Goal: Transaction & Acquisition: Download file/media

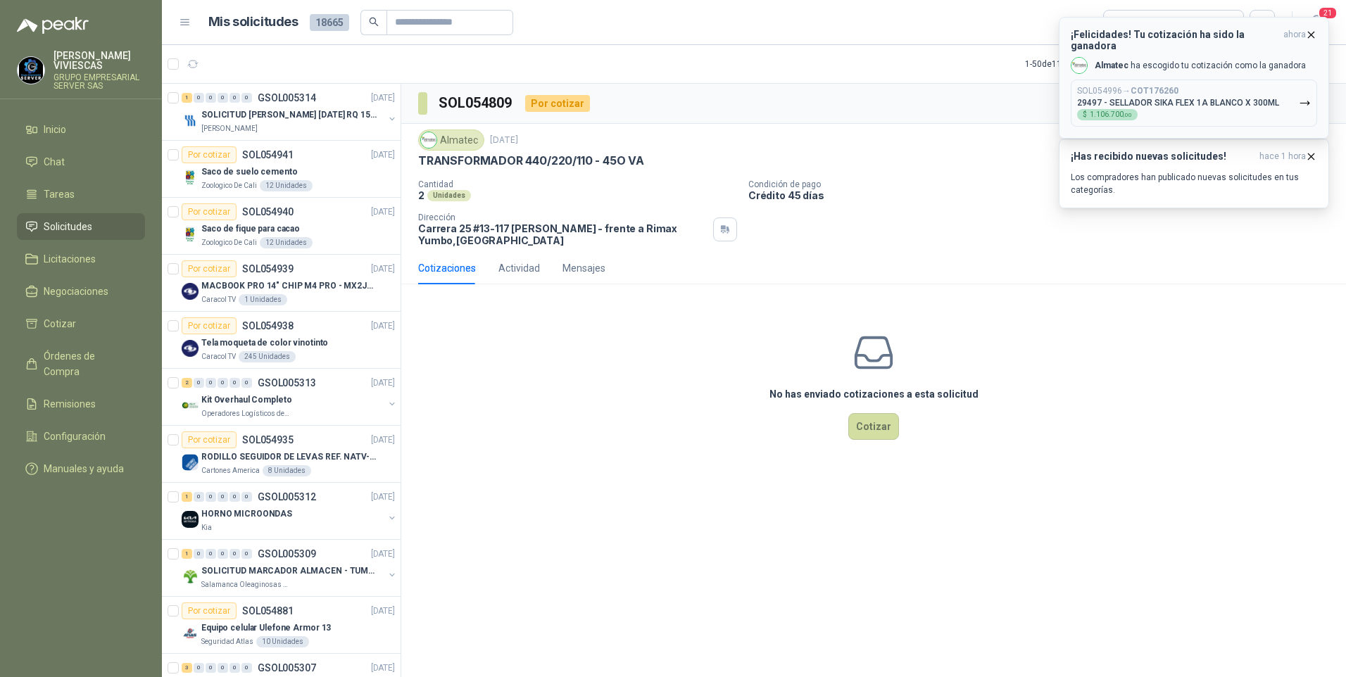
click at [1211, 100] on div "SOL054996 → COT176260 29497 - SELLADOR SIKA FLEX 1A BLANCO X 300ML $ 1.106.700 …" at bounding box center [1178, 103] width 202 height 35
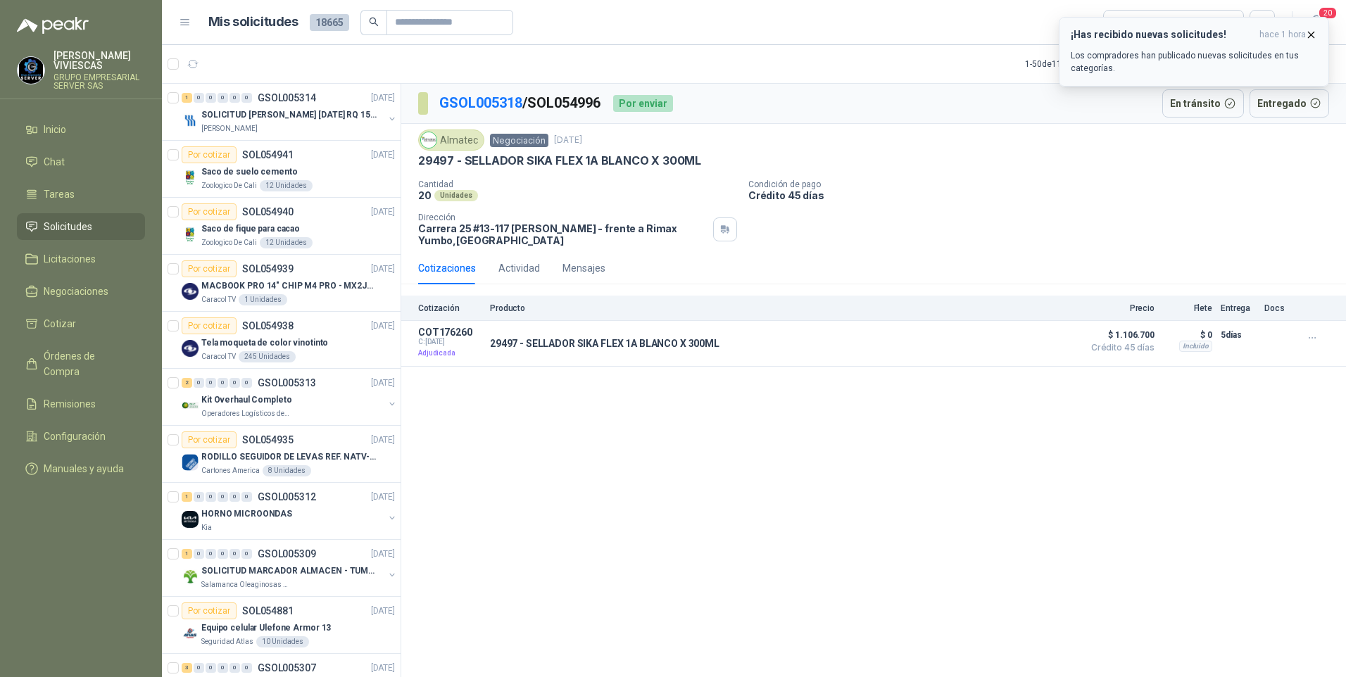
click at [1122, 55] on p "Los compradores han publicado nuevas solicitudes en tus categorías." at bounding box center [1194, 61] width 246 height 25
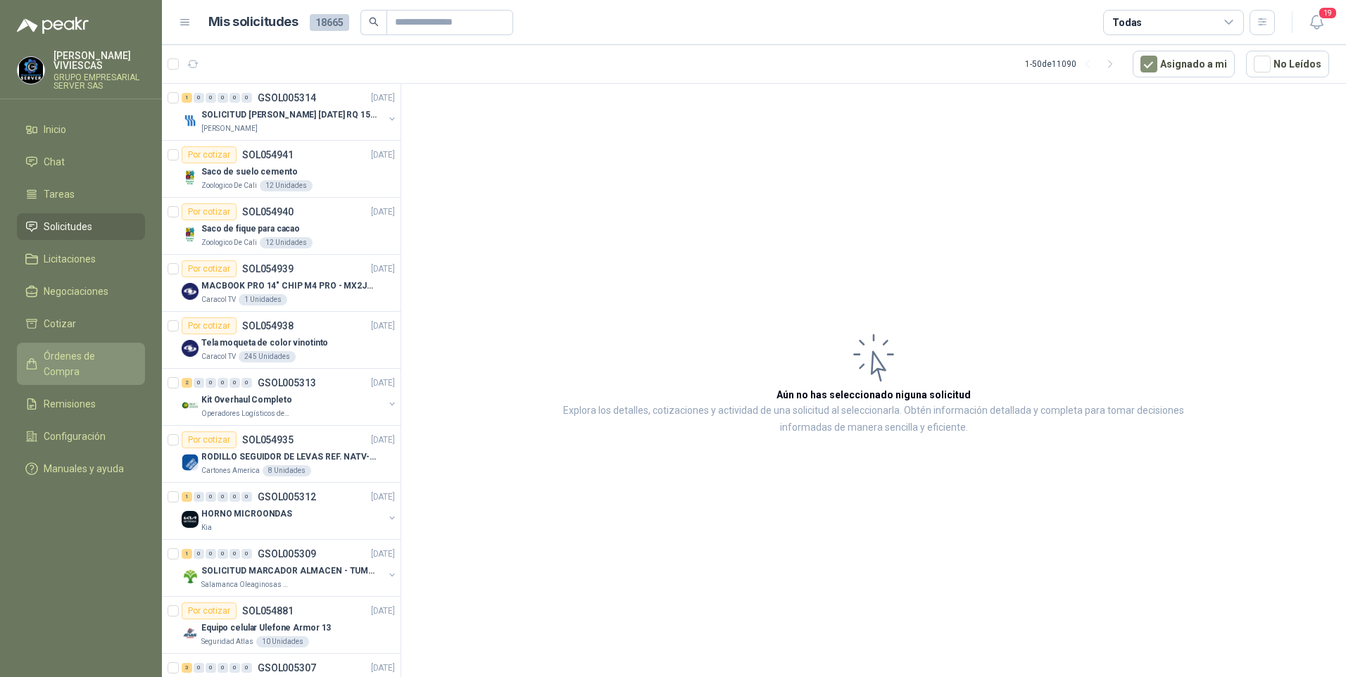
click at [83, 351] on span "Órdenes de Compra" at bounding box center [88, 364] width 88 height 31
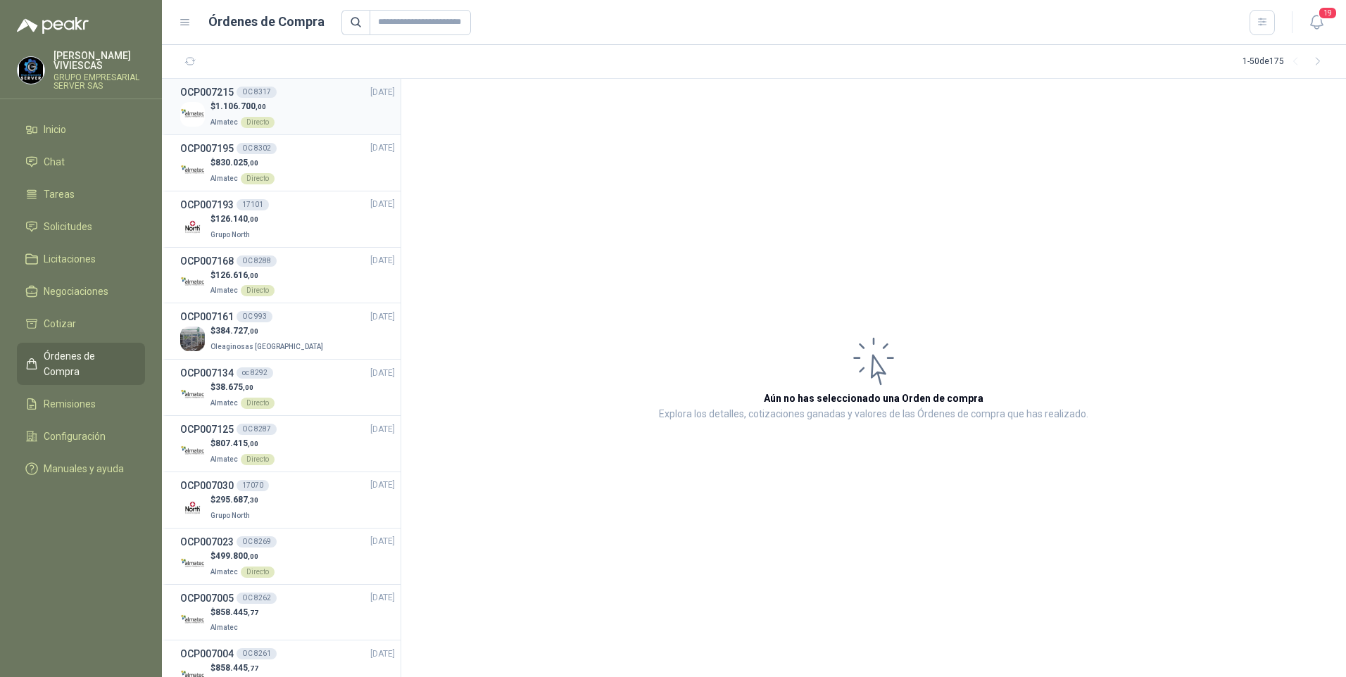
click at [201, 107] on img at bounding box center [192, 114] width 25 height 25
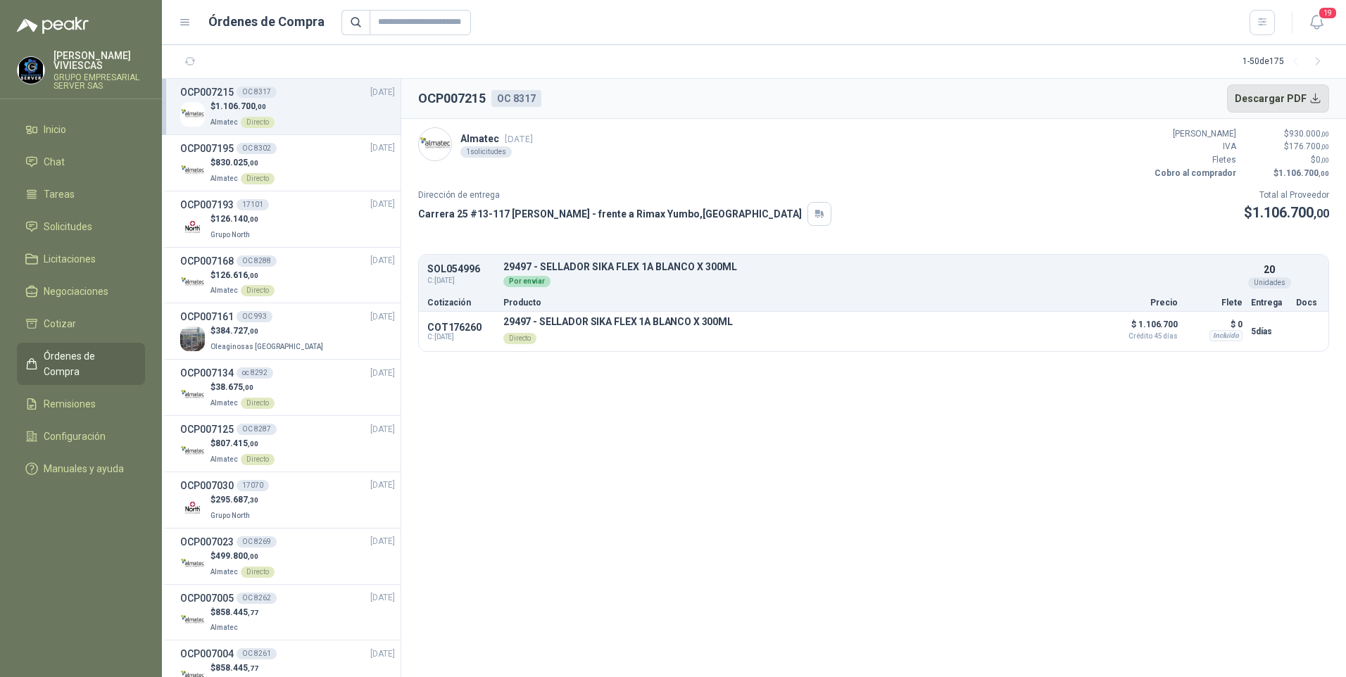
click at [1271, 101] on button "Descargar PDF" at bounding box center [1278, 99] width 103 height 28
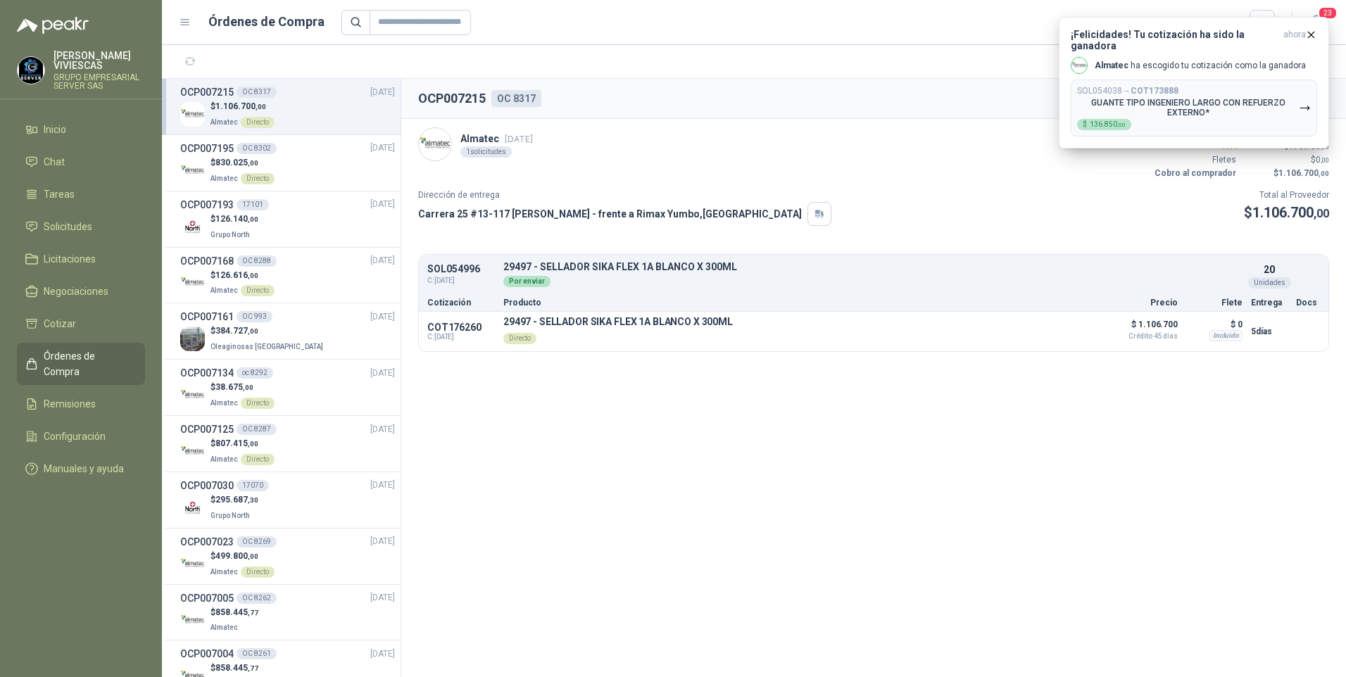
click at [699, 548] on section "OCP007215 OC 8317 Descargar PDF Almatec 5 sept, 2025 1 solicitudes Valor Bruto …" at bounding box center [873, 378] width 945 height 599
click at [189, 70] on button "button" at bounding box center [190, 62] width 23 height 23
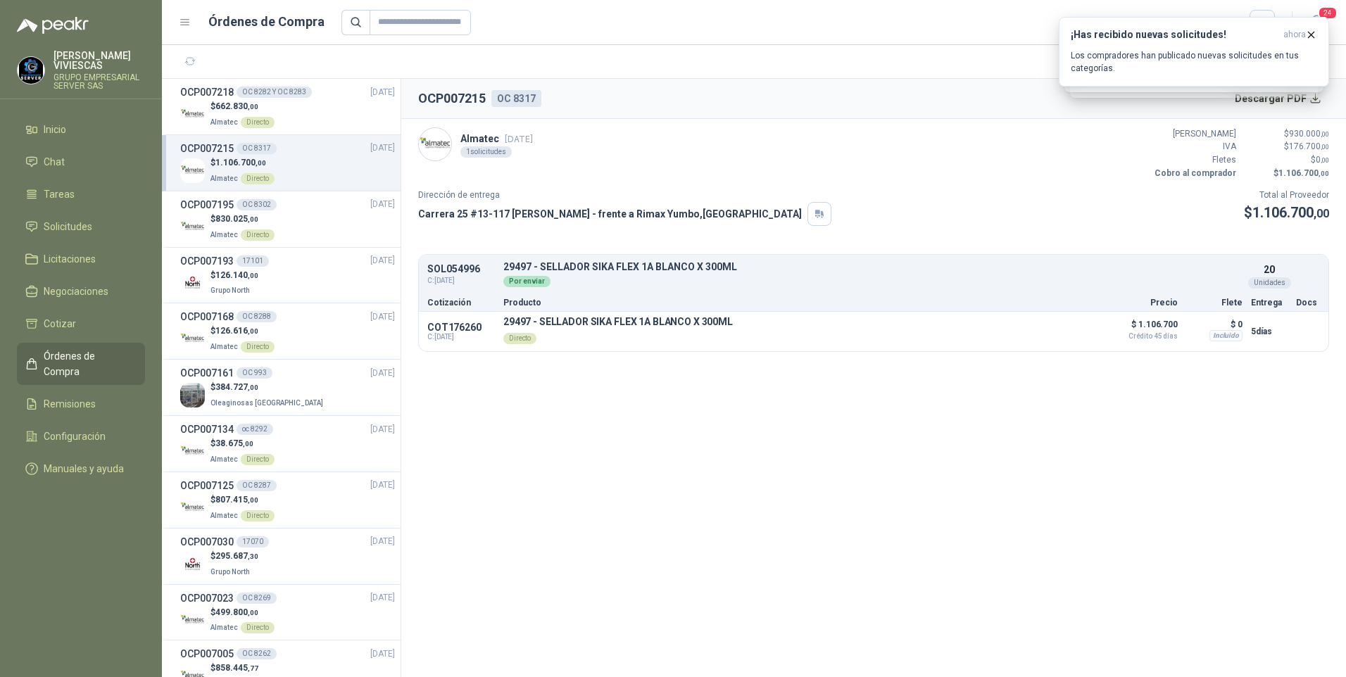
click at [63, 358] on span "Órdenes de Compra" at bounding box center [88, 364] width 88 height 31
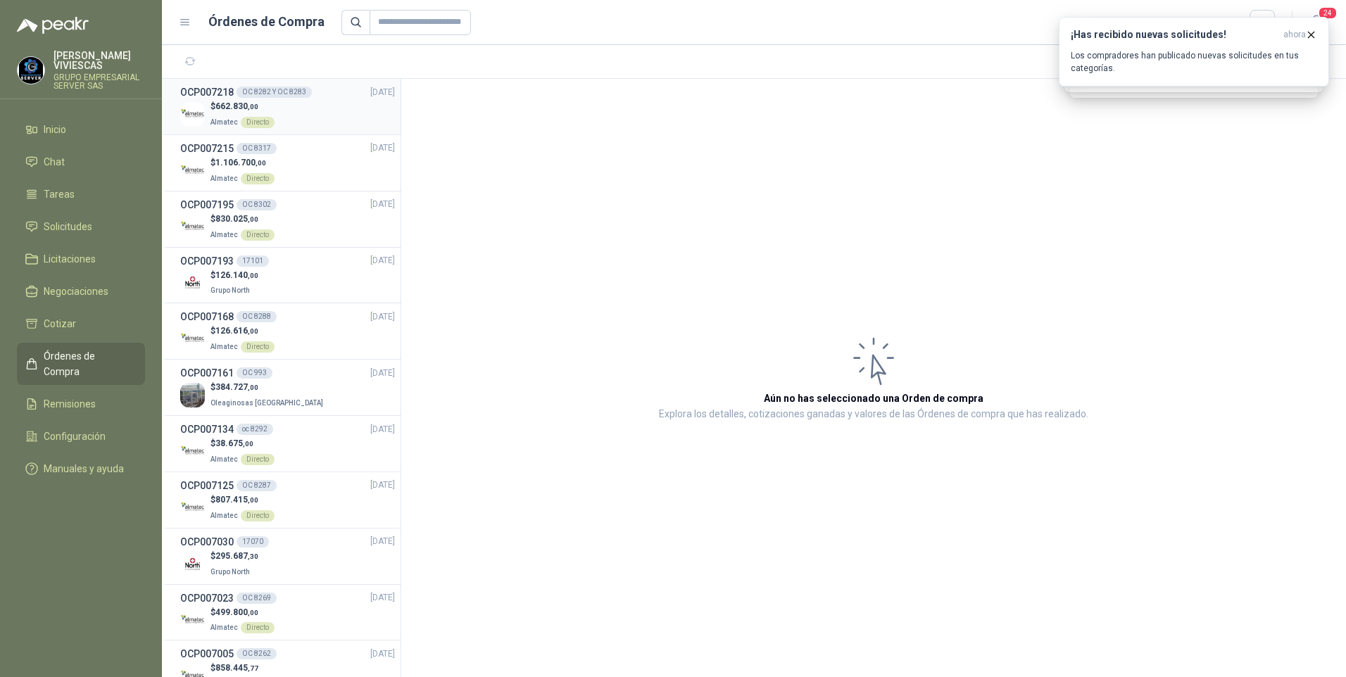
click at [222, 106] on span "662.830 ,00" at bounding box center [236, 106] width 43 height 10
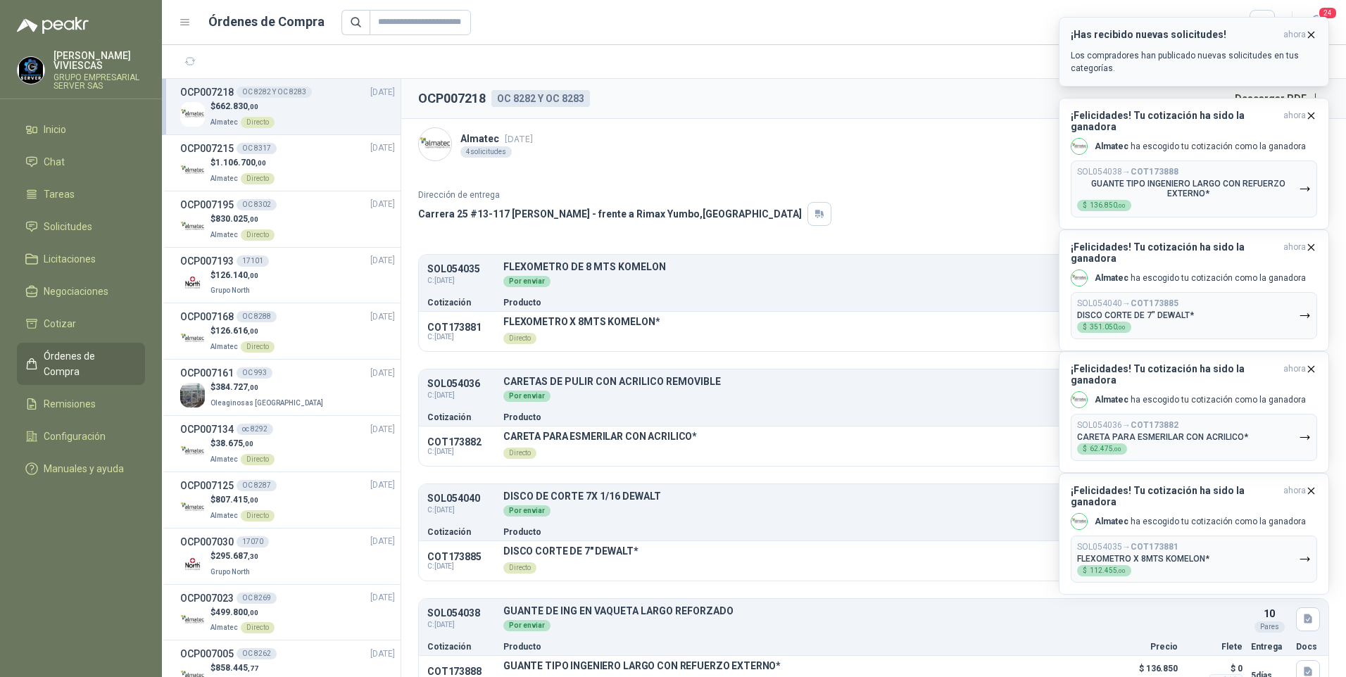
click at [1311, 32] on icon "button" at bounding box center [1312, 35] width 12 height 12
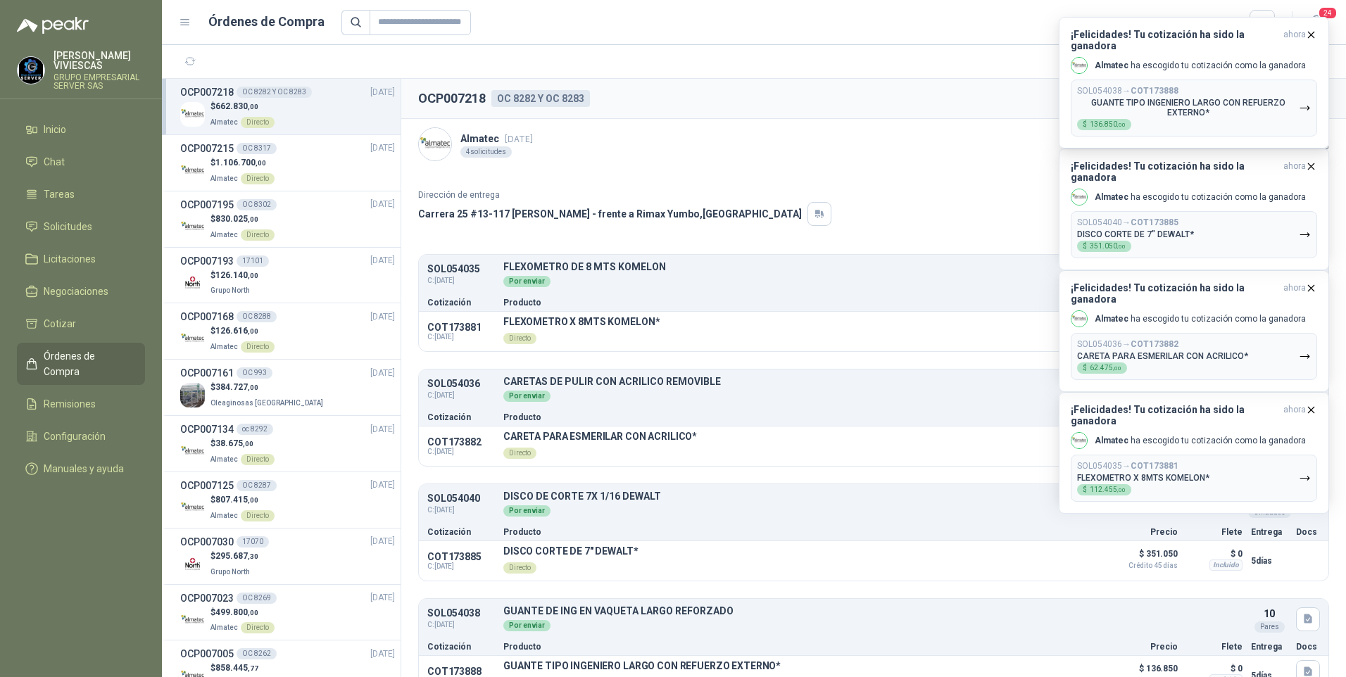
click at [1311, 32] on icon "button" at bounding box center [1312, 35] width 12 height 12
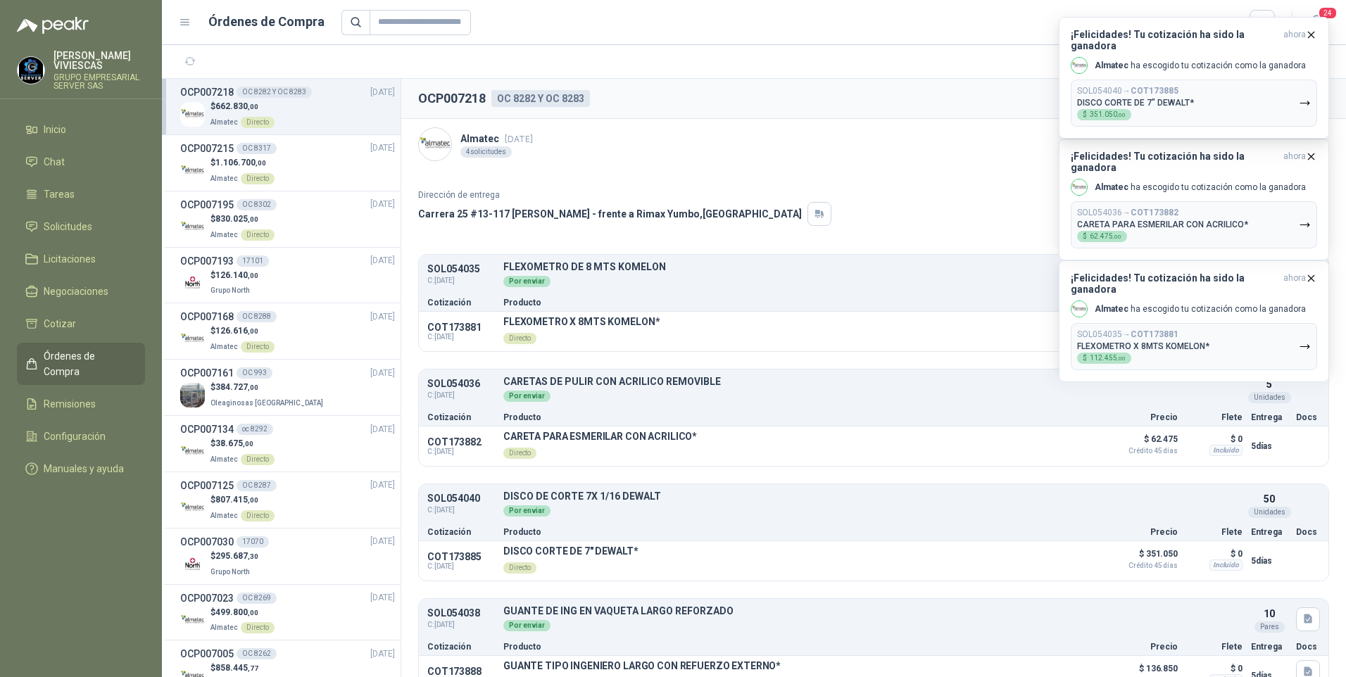
click at [1311, 32] on icon "button" at bounding box center [1312, 35] width 12 height 12
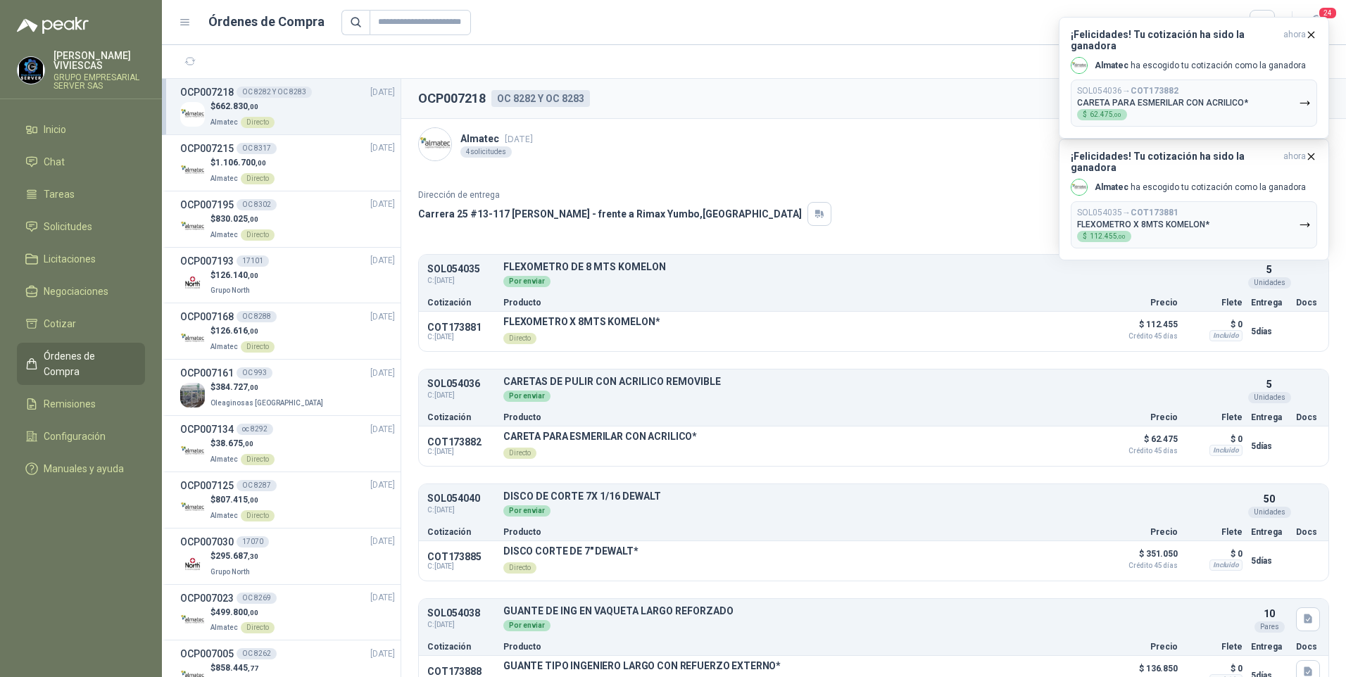
click at [1311, 32] on icon "button" at bounding box center [1312, 35] width 12 height 12
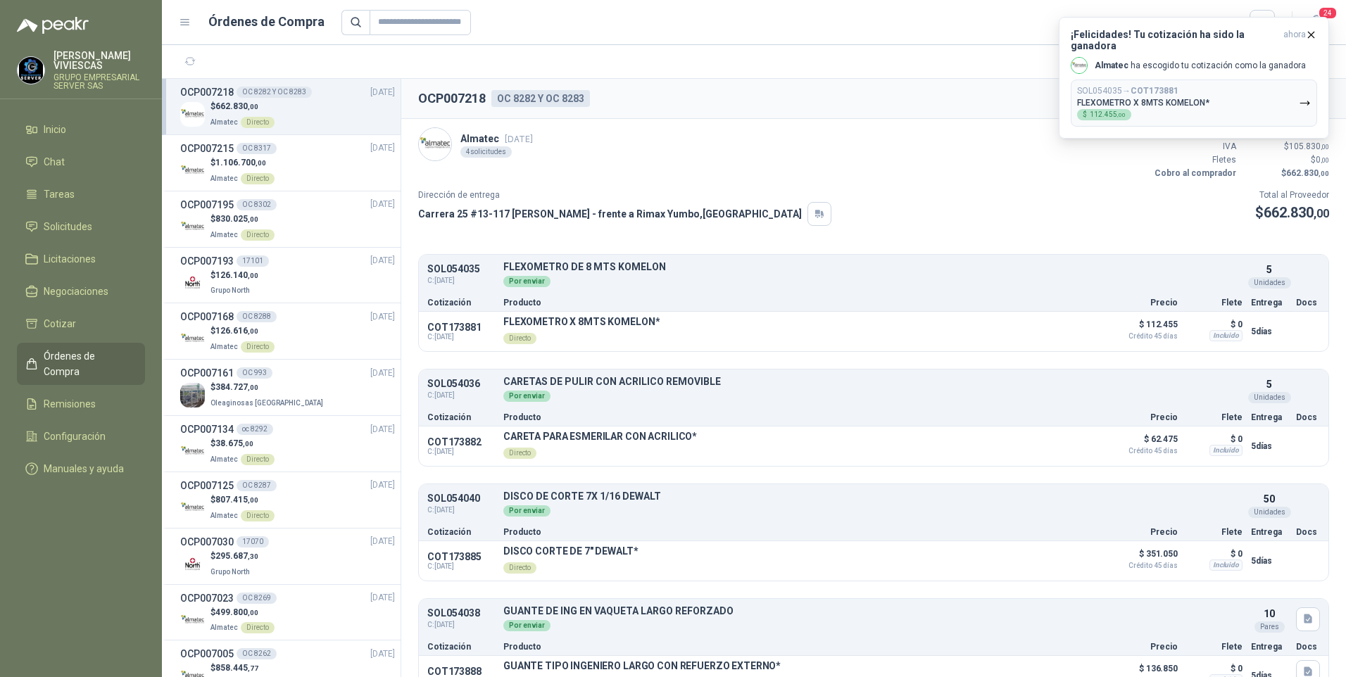
click at [1311, 32] on icon "button" at bounding box center [1312, 35] width 12 height 12
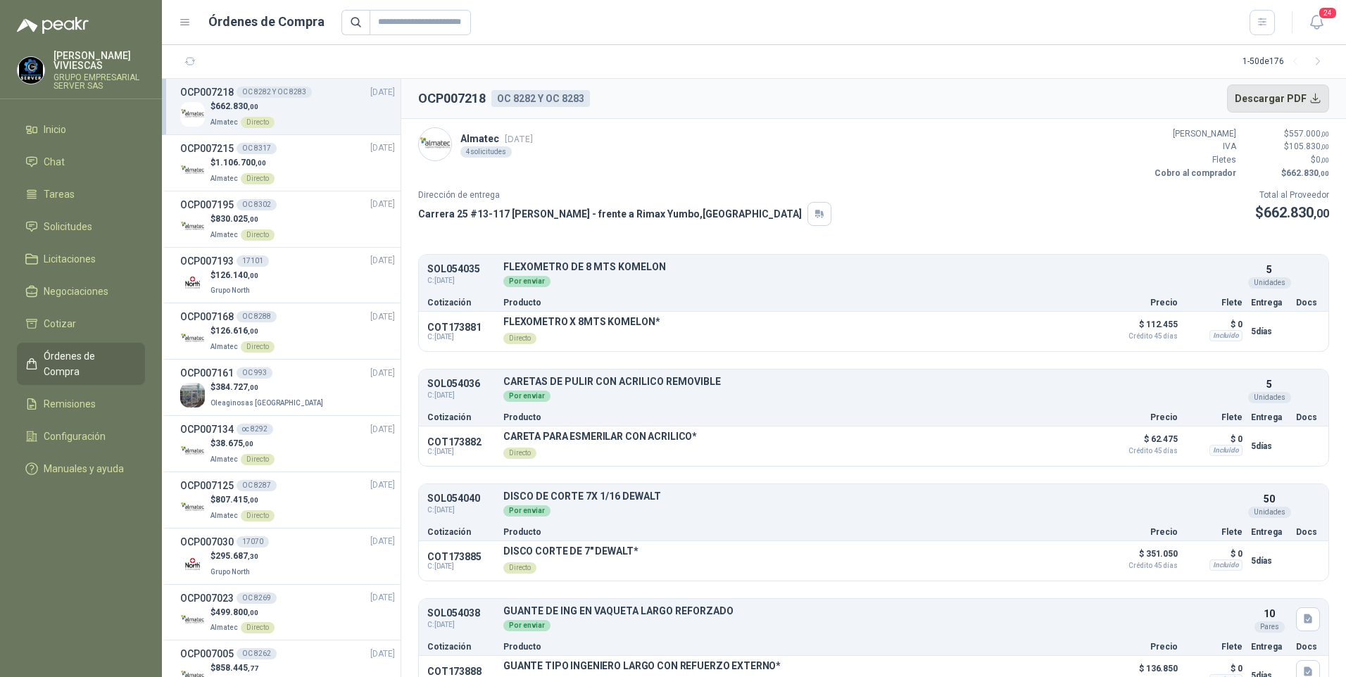
click at [1270, 92] on button "Descargar PDF" at bounding box center [1278, 99] width 103 height 28
click at [222, 337] on p "$ 126.616 ,00" at bounding box center [243, 331] width 64 height 13
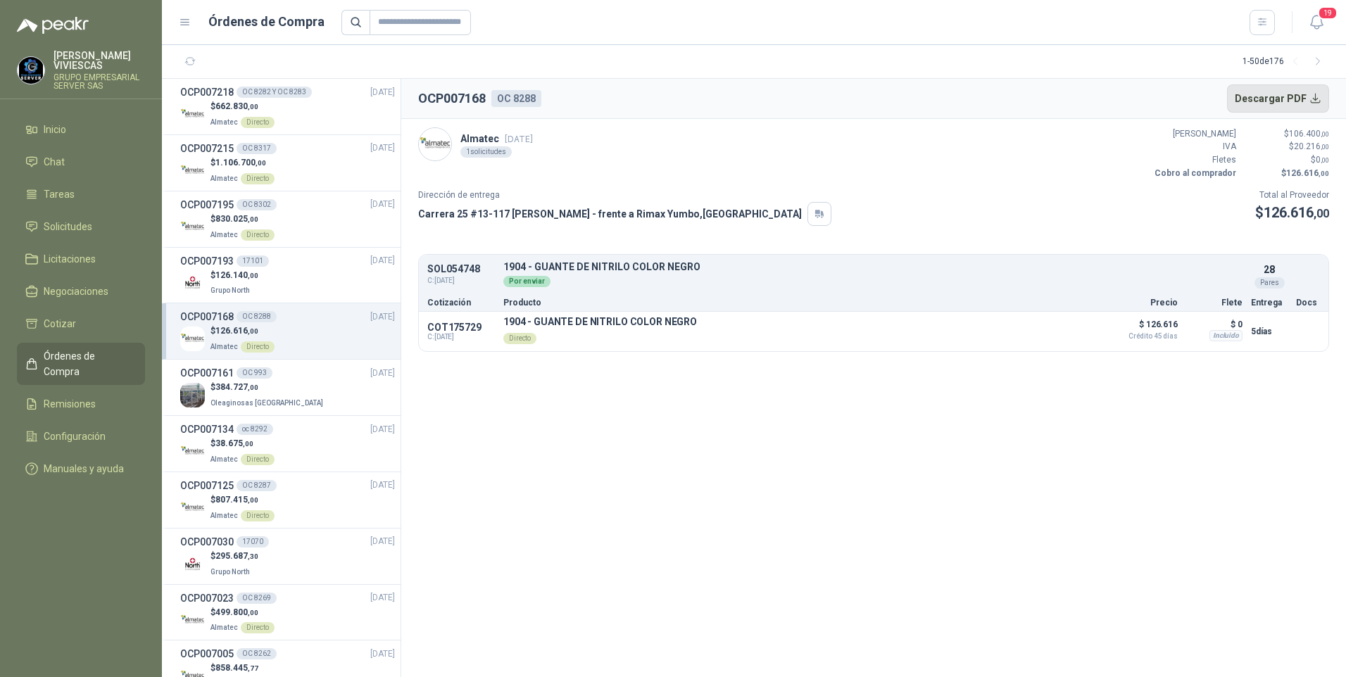
click at [1308, 102] on button "Descargar PDF" at bounding box center [1278, 99] width 103 height 28
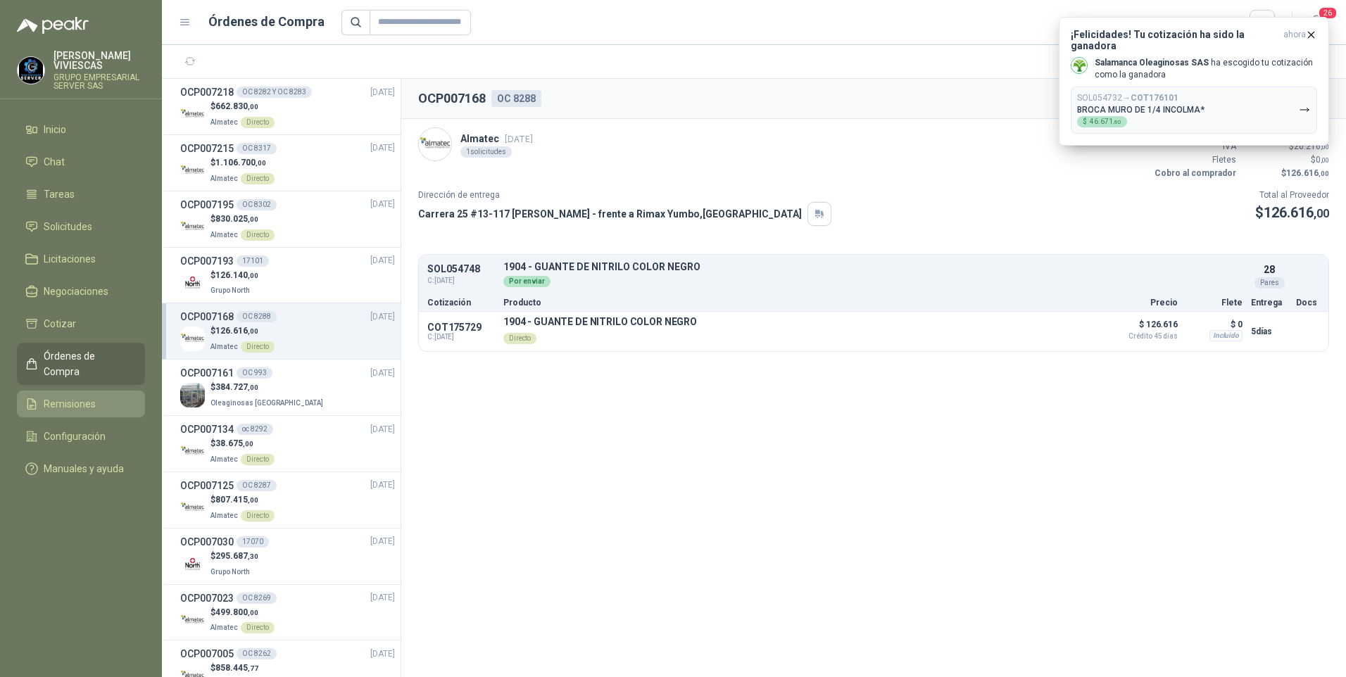
click at [58, 396] on span "Remisiones" at bounding box center [70, 403] width 52 height 15
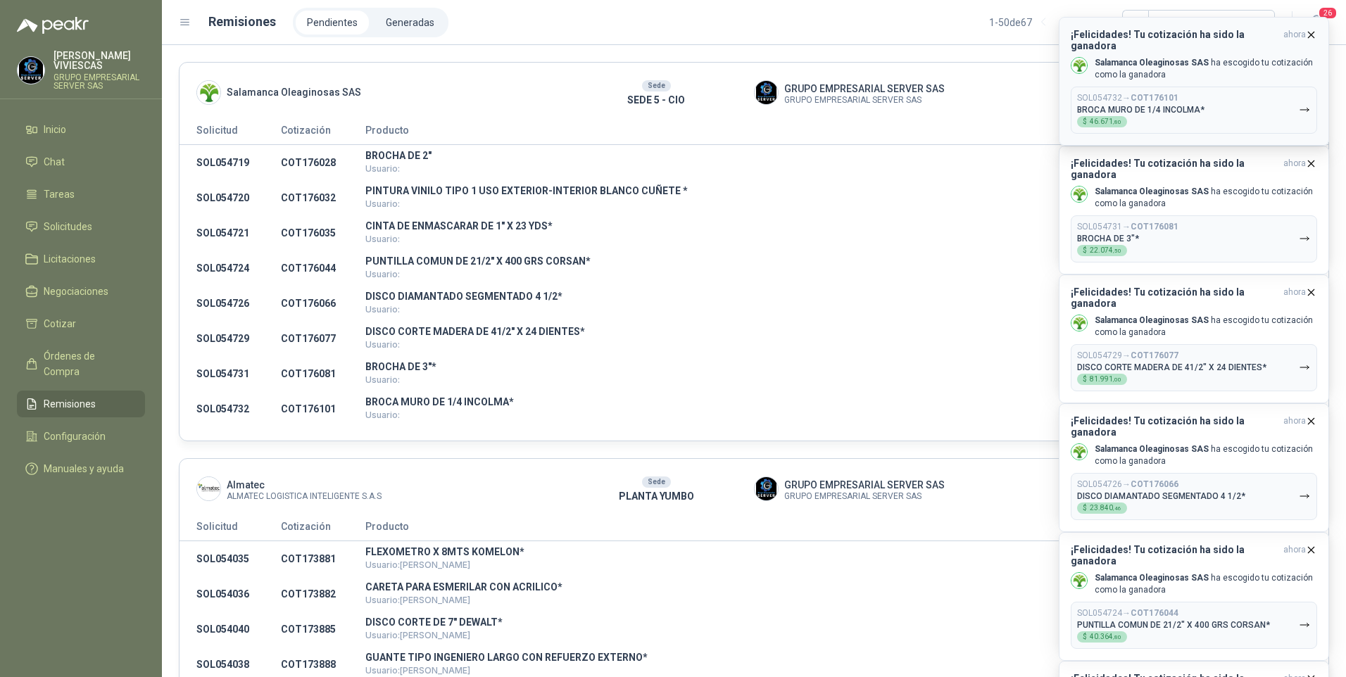
click at [1315, 41] on div "¡Felicidades! Tu cotización ha sido la ganadora ahora Salamanca Oleaginosas SAS…" at bounding box center [1194, 81] width 246 height 105
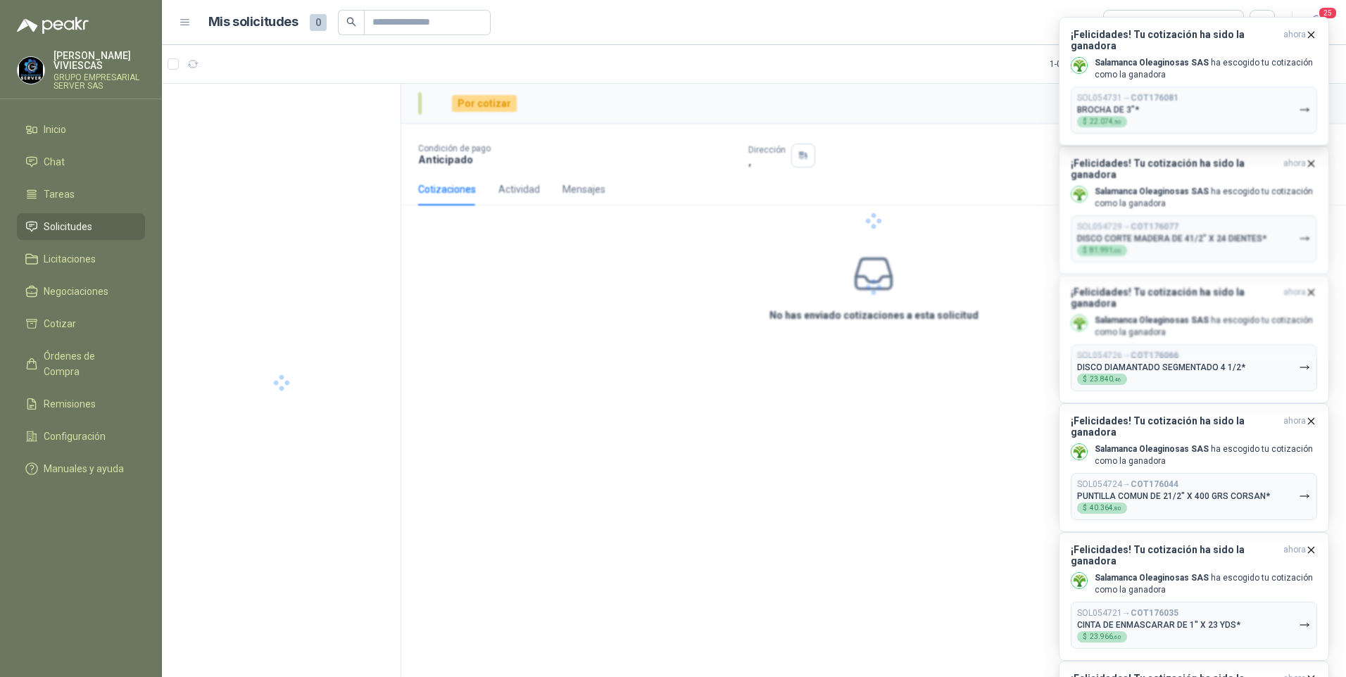
click at [1315, 41] on div "¡Felicidades! Tu cotización ha sido la ganadora ahora Salamanca Oleaginosas SAS…" at bounding box center [1194, 81] width 246 height 105
click at [1311, 39] on icon "button" at bounding box center [1312, 35] width 12 height 12
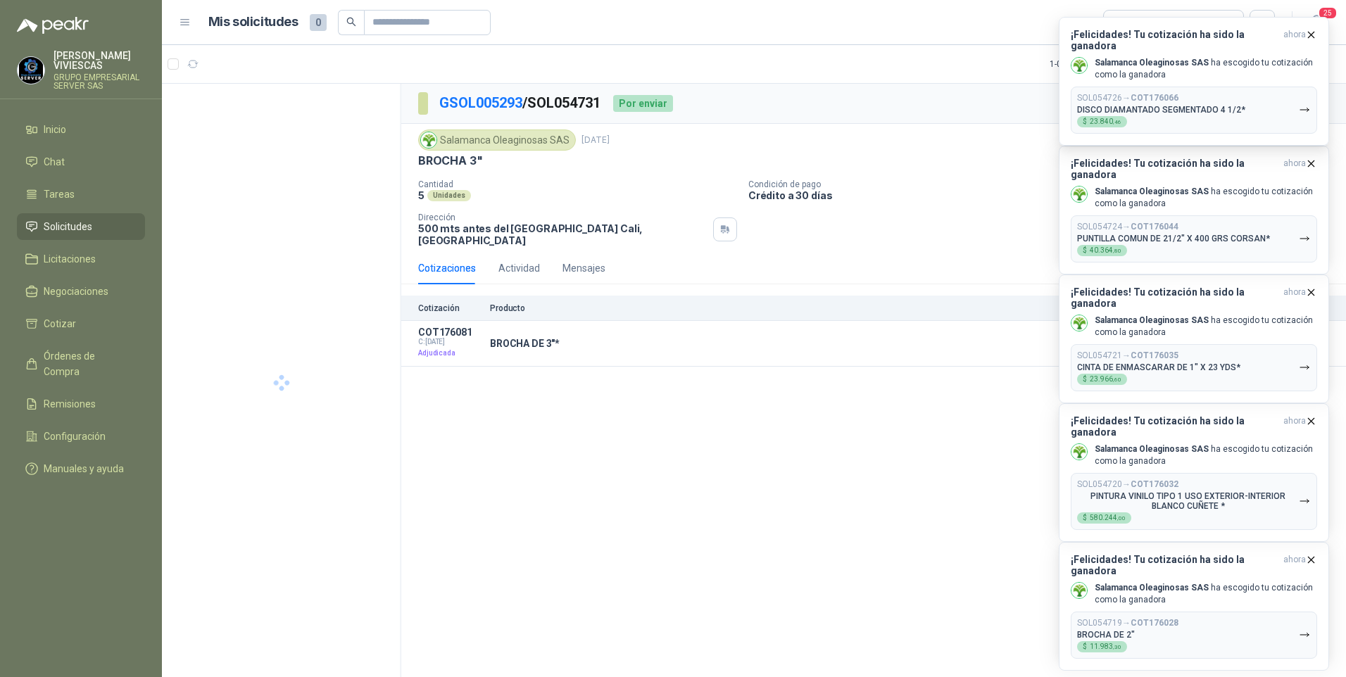
click at [1311, 39] on icon "button" at bounding box center [1312, 35] width 12 height 12
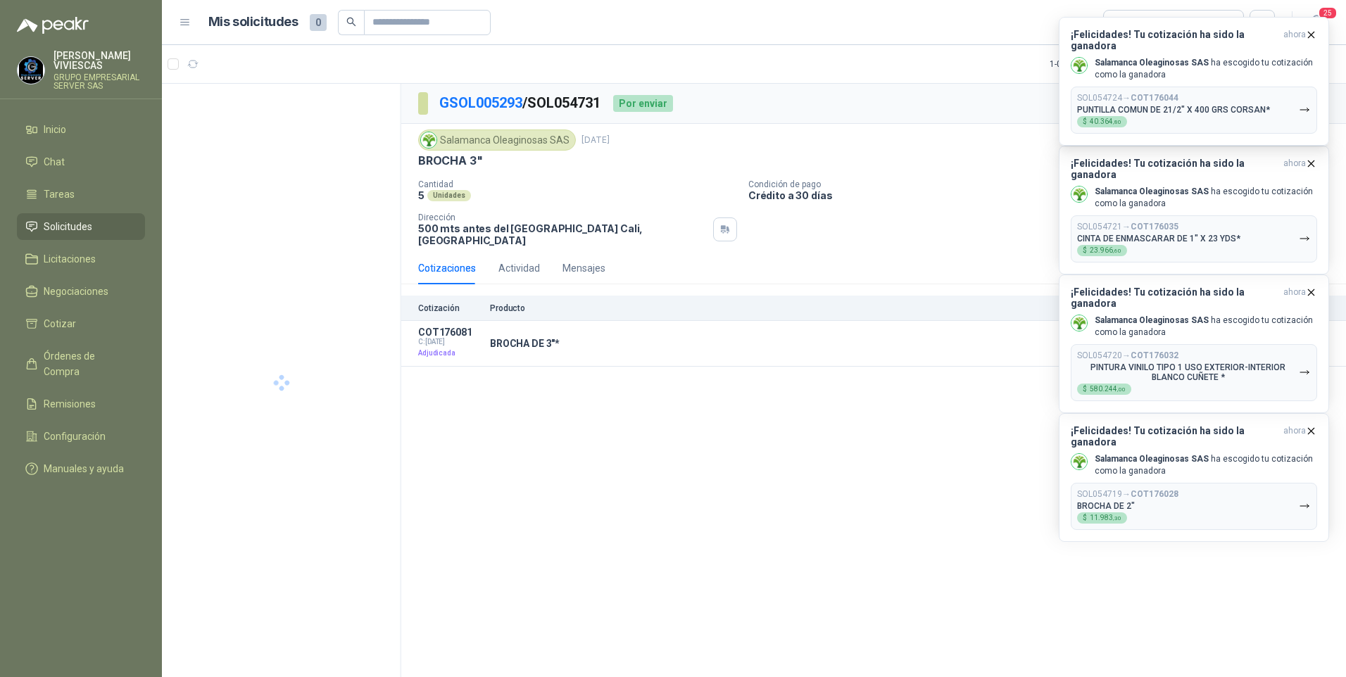
click at [1307, 36] on icon "button" at bounding box center [1312, 35] width 12 height 12
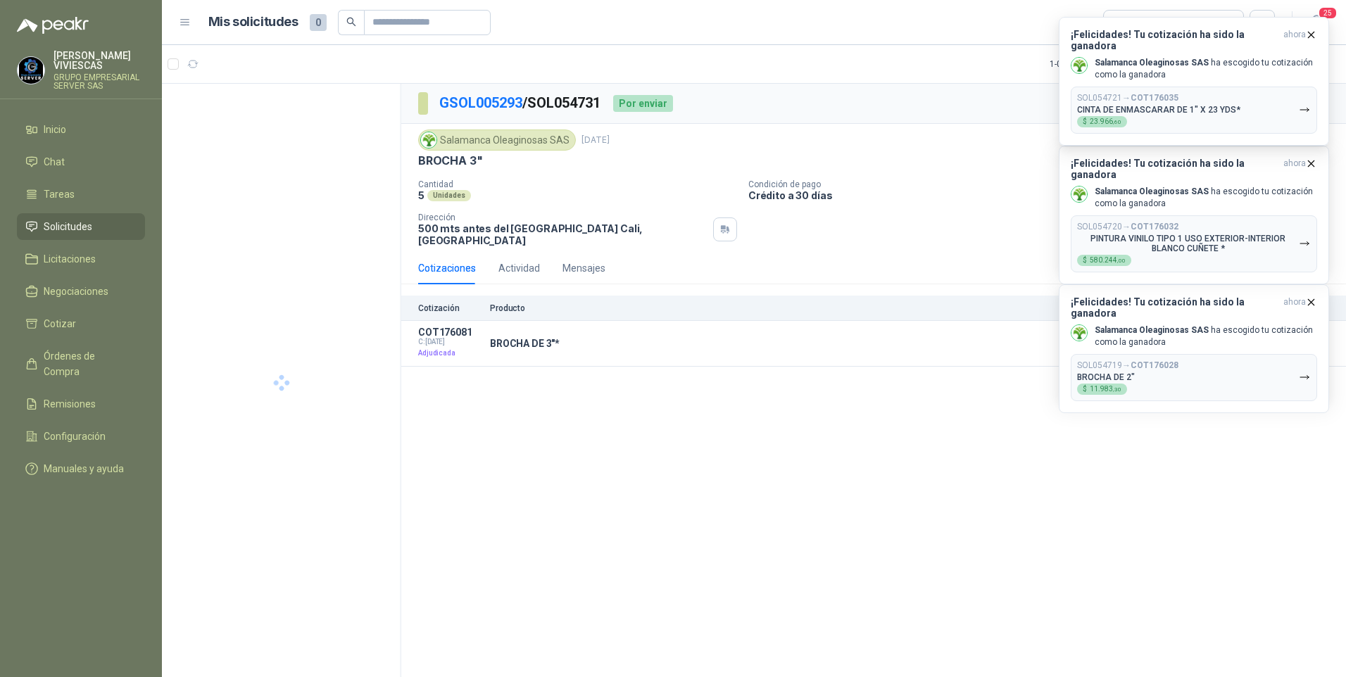
click at [1307, 36] on icon "button" at bounding box center [1312, 35] width 12 height 12
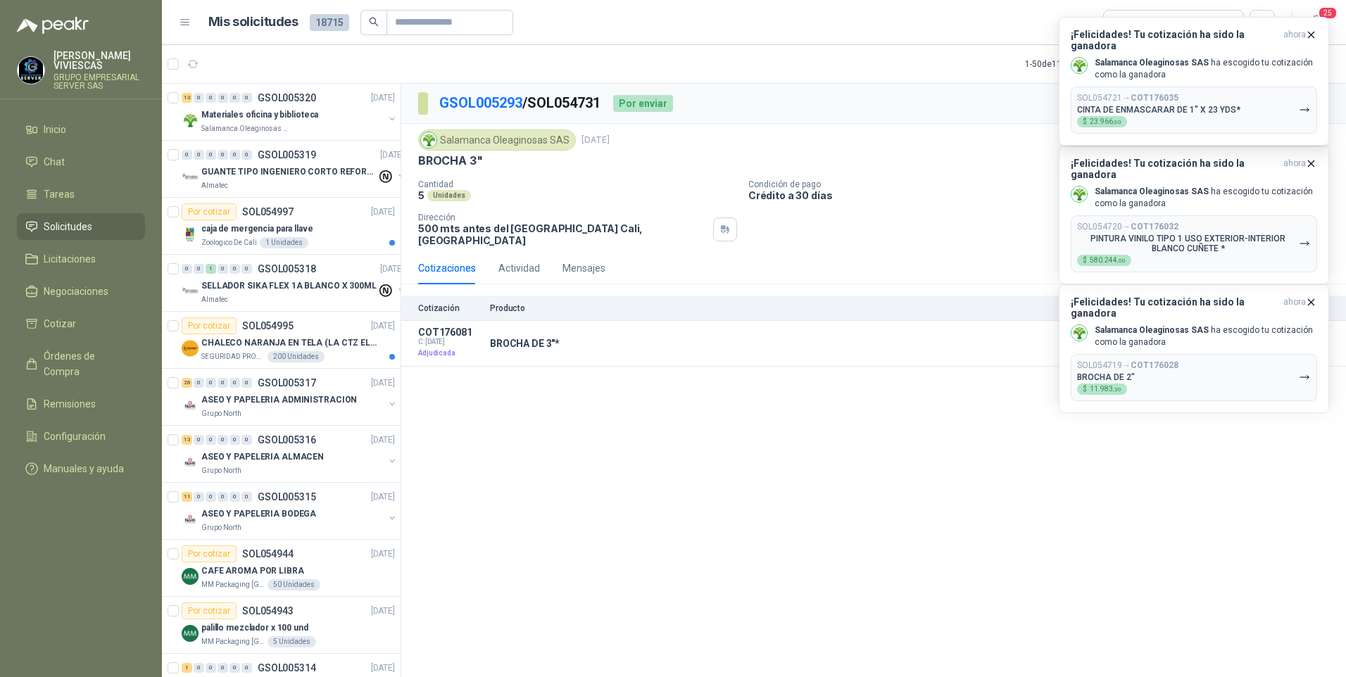
click at [1307, 36] on icon "button" at bounding box center [1312, 35] width 12 height 12
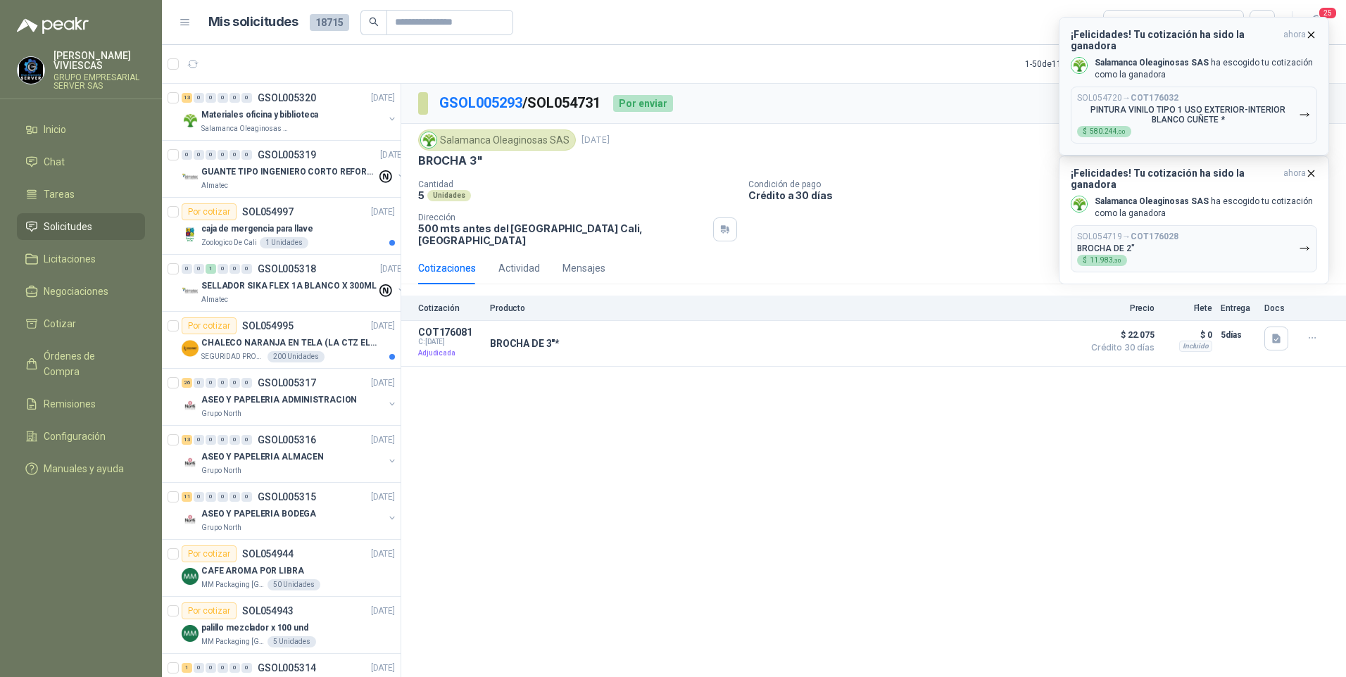
click at [1310, 109] on icon "button" at bounding box center [1305, 115] width 12 height 12
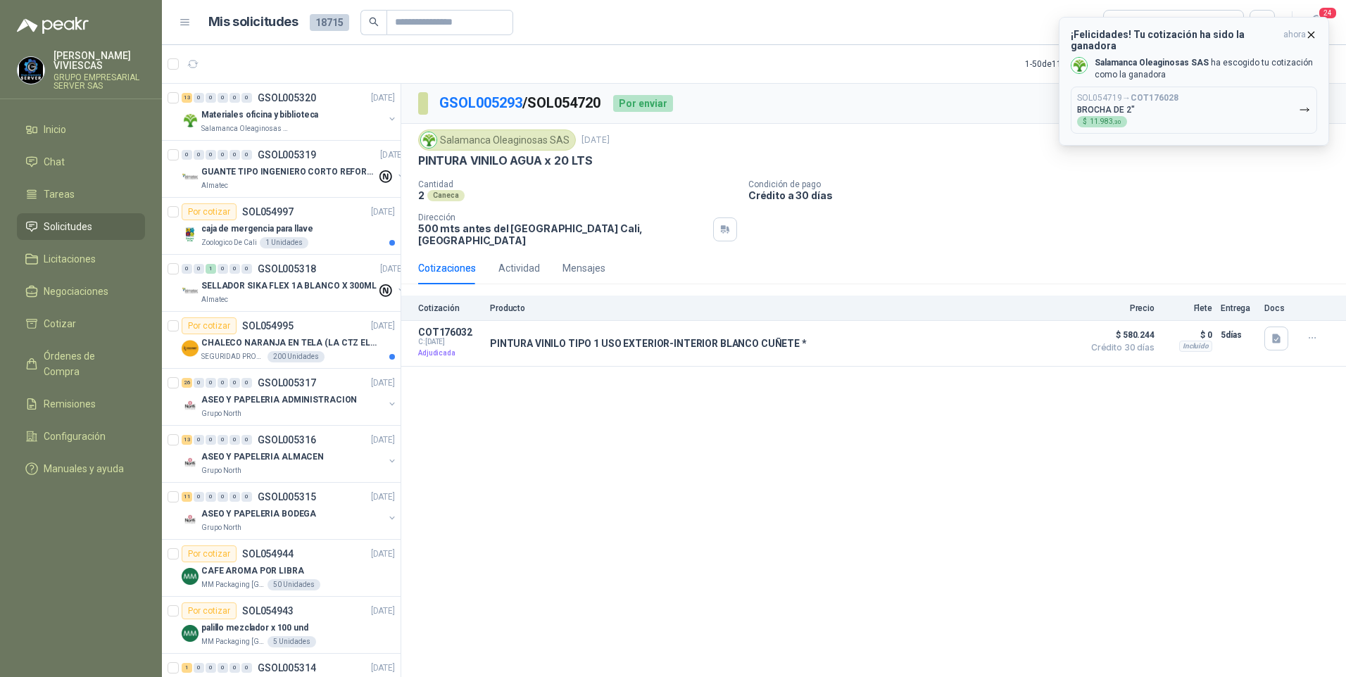
click at [1306, 104] on icon "button" at bounding box center [1305, 110] width 12 height 12
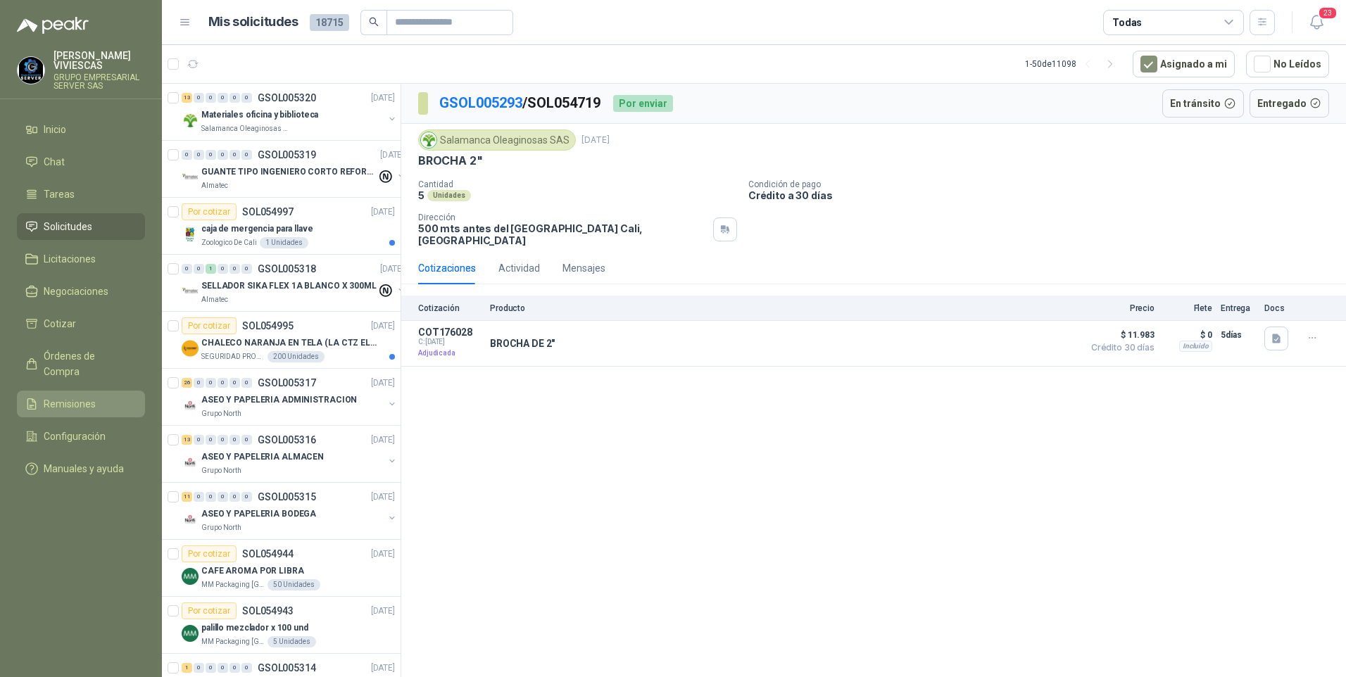
click at [65, 396] on span "Remisiones" at bounding box center [70, 403] width 52 height 15
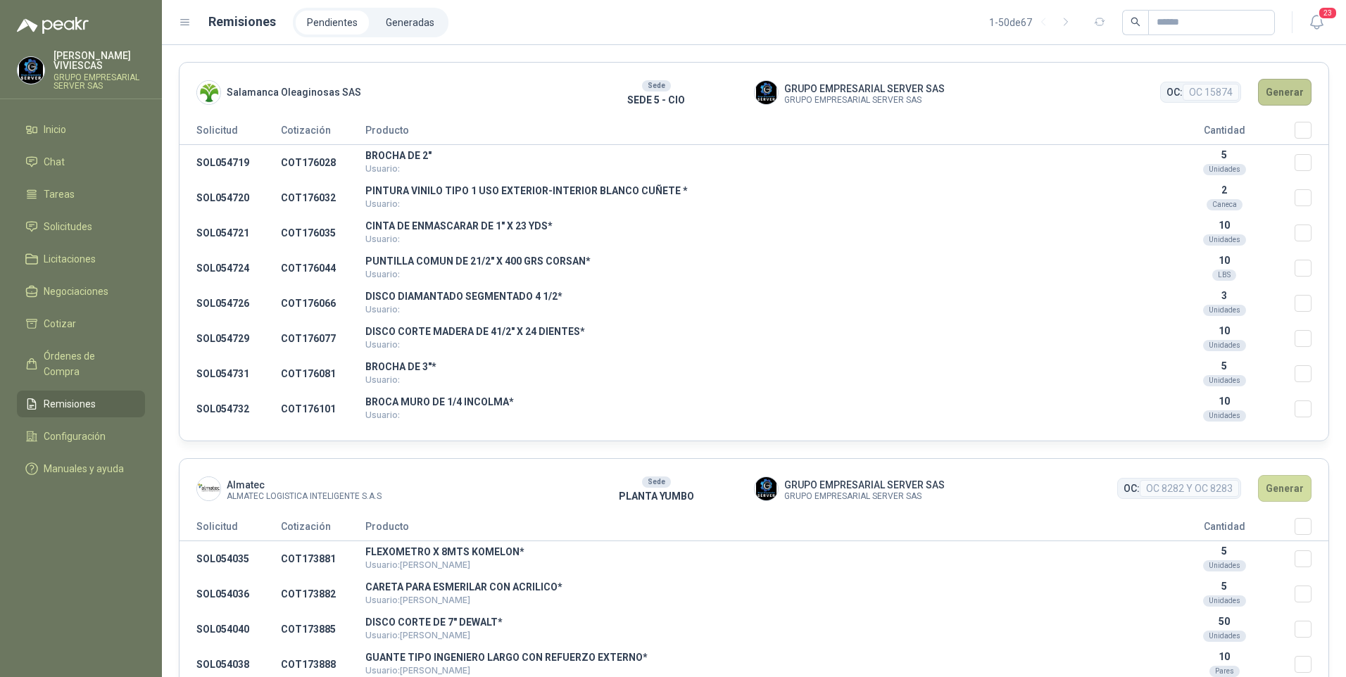
click at [1275, 96] on button "Generar" at bounding box center [1285, 92] width 54 height 27
click at [1291, 95] on button "Generar" at bounding box center [1285, 92] width 54 height 27
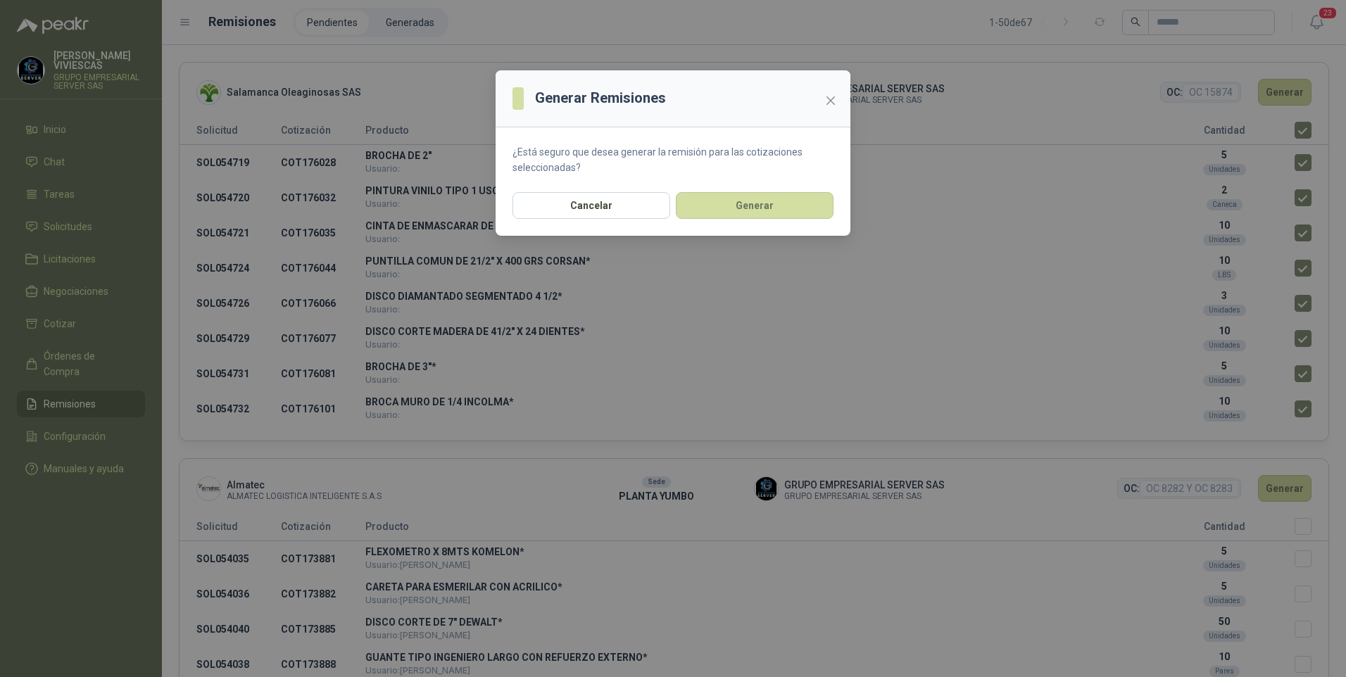
drag, startPoint x: 775, startPoint y: 206, endPoint x: 892, endPoint y: 187, distance: 118.4
click at [775, 206] on button "Generar" at bounding box center [755, 205] width 158 height 27
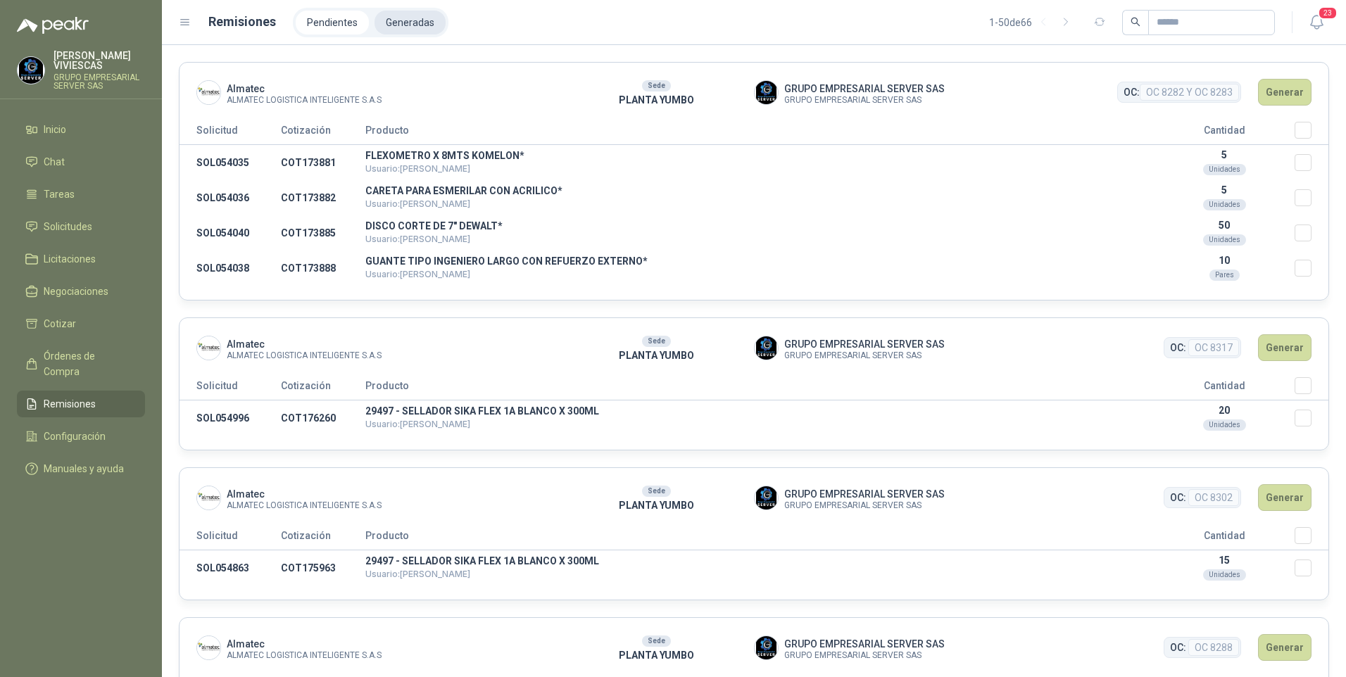
click at [404, 25] on li "Generadas" at bounding box center [410, 23] width 71 height 24
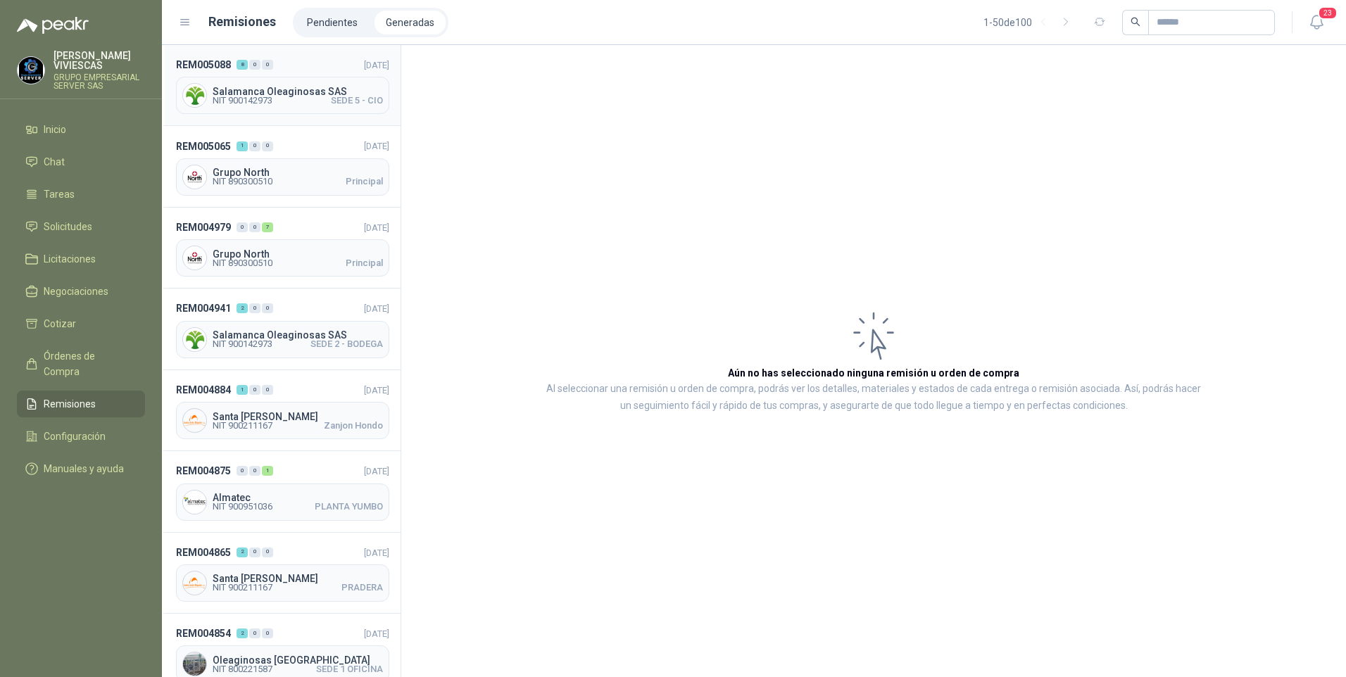
click at [254, 87] on span "Salamanca Oleaginosas SAS" at bounding box center [298, 92] width 170 height 10
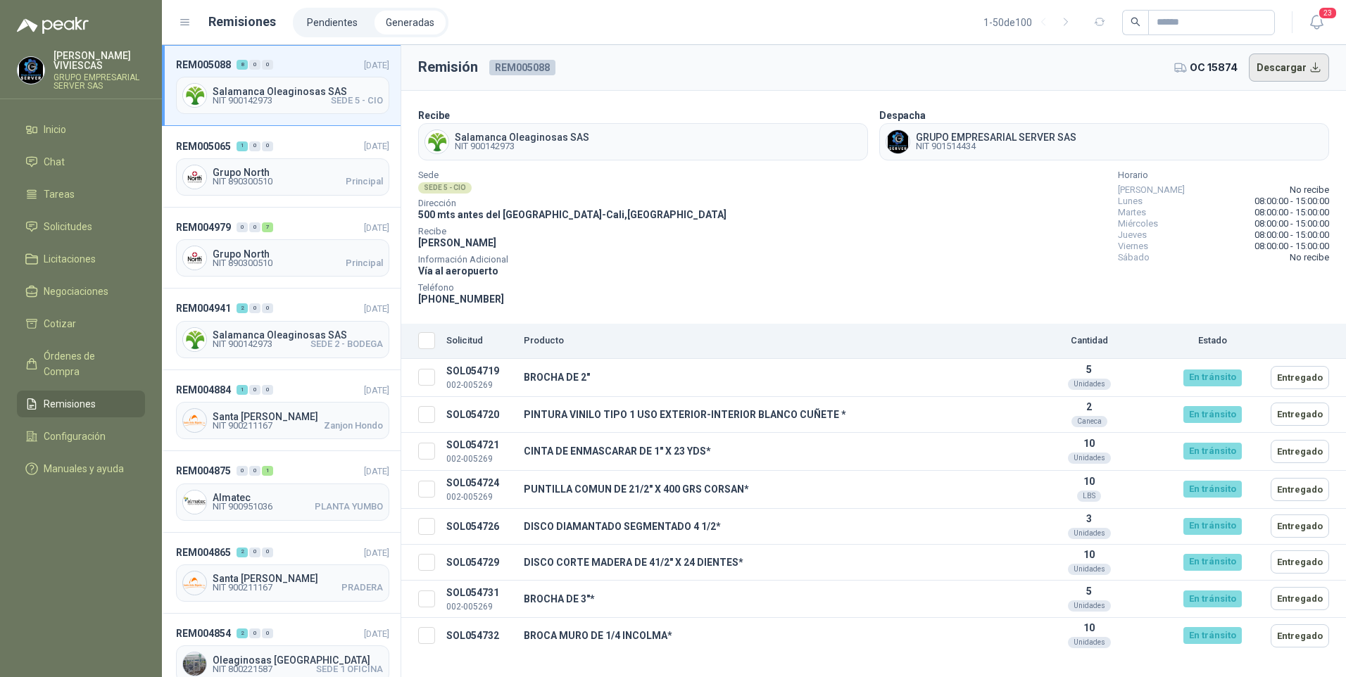
click at [1276, 72] on button "Descargar" at bounding box center [1289, 68] width 81 height 28
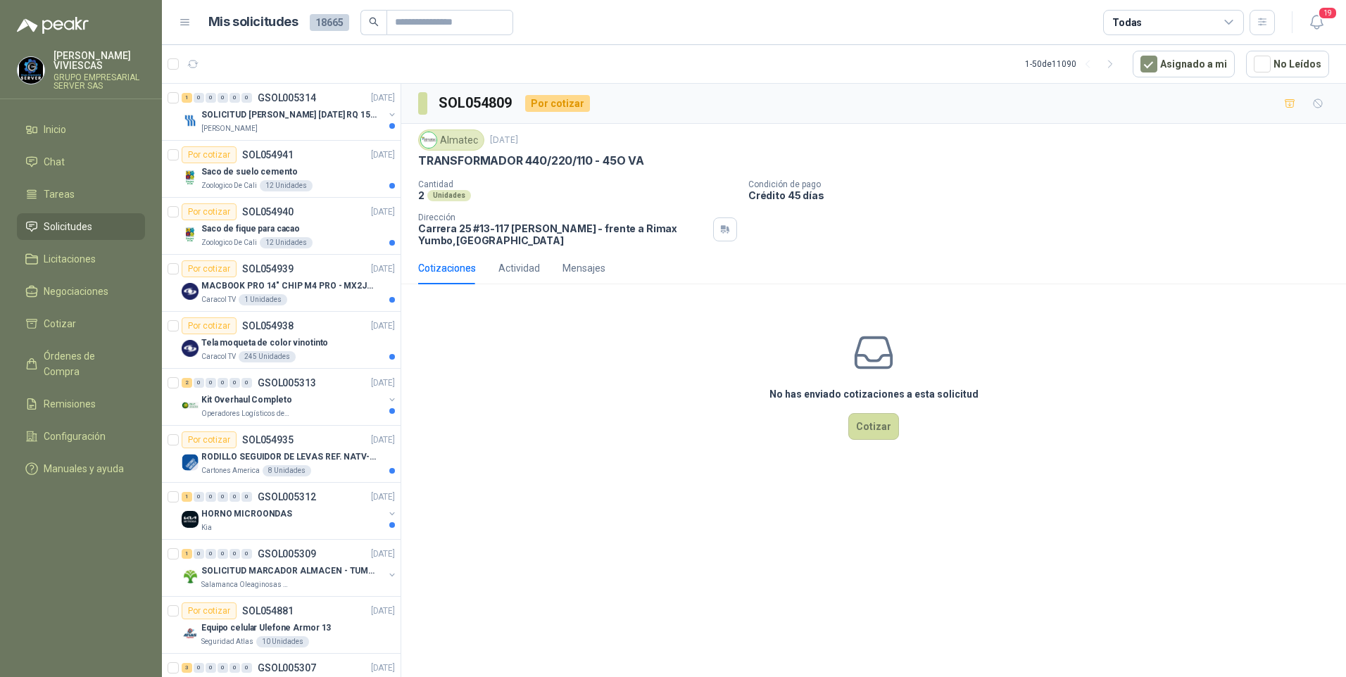
scroll to position [1056, 0]
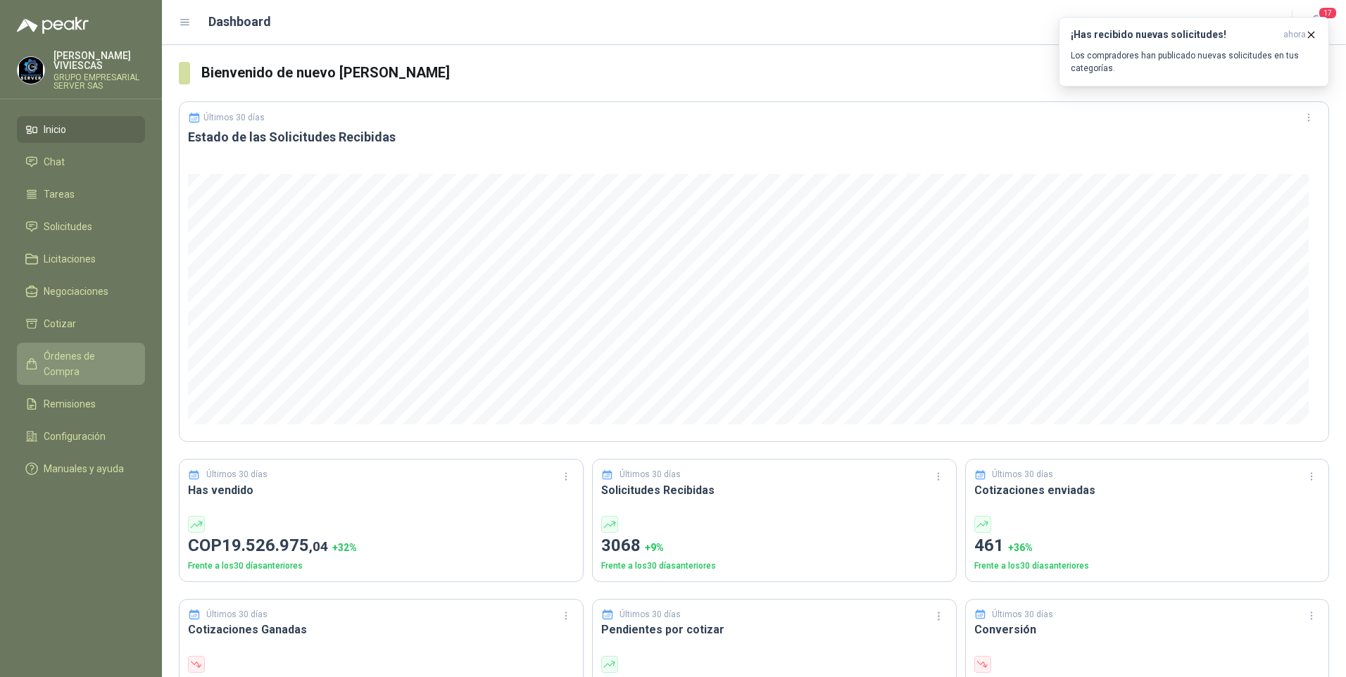
click at [70, 362] on span "Órdenes de Compra" at bounding box center [88, 364] width 88 height 31
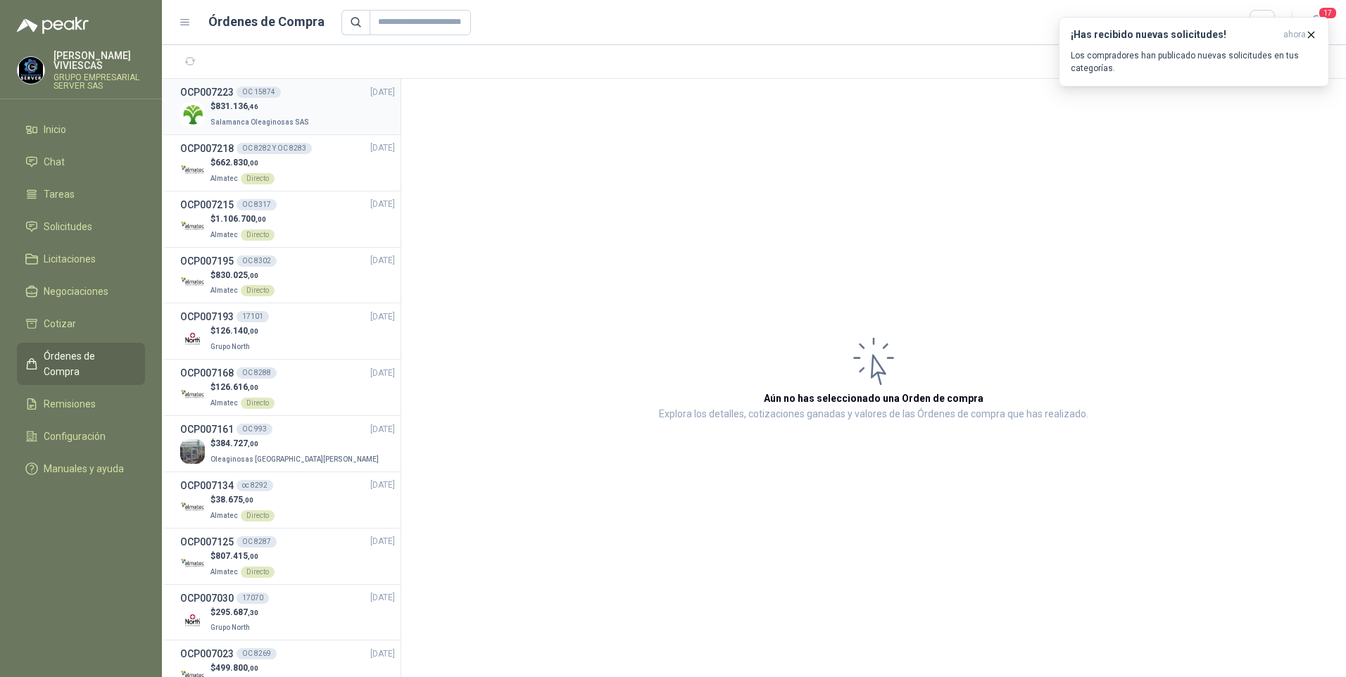
click at [226, 108] on span "831.136 ,46" at bounding box center [236, 106] width 43 height 10
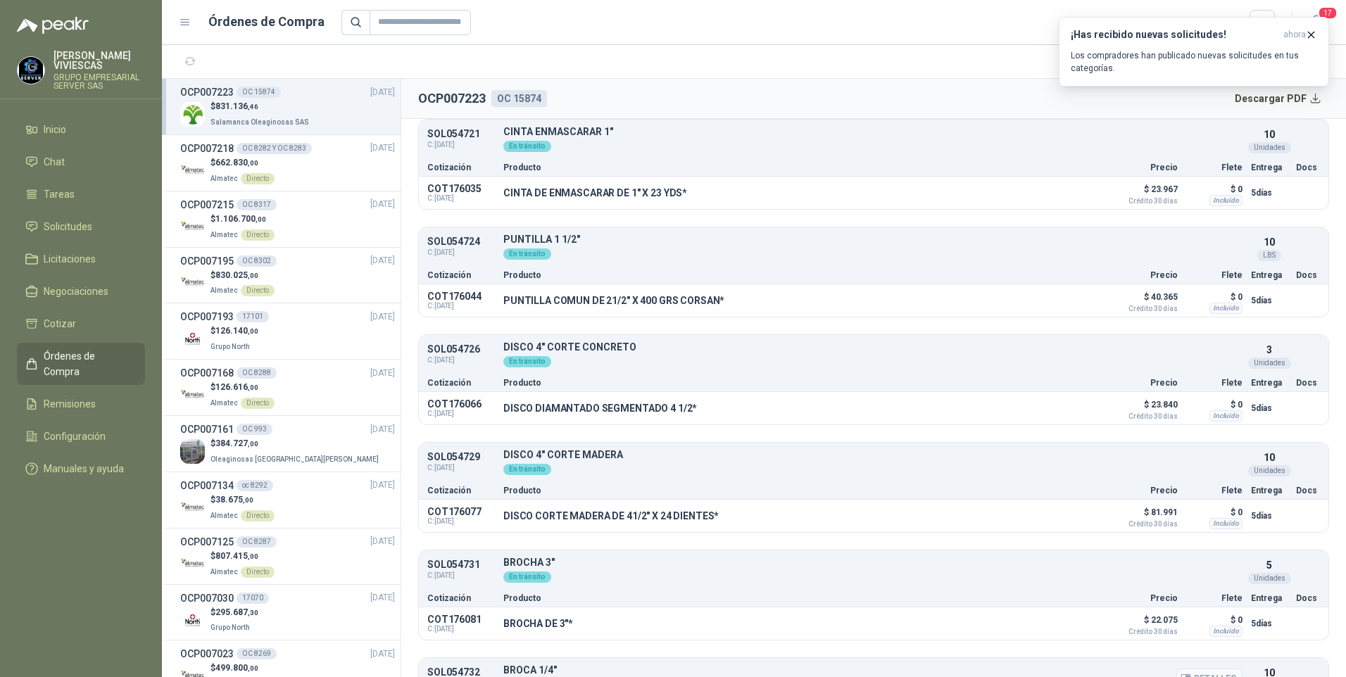
scroll to position [91, 0]
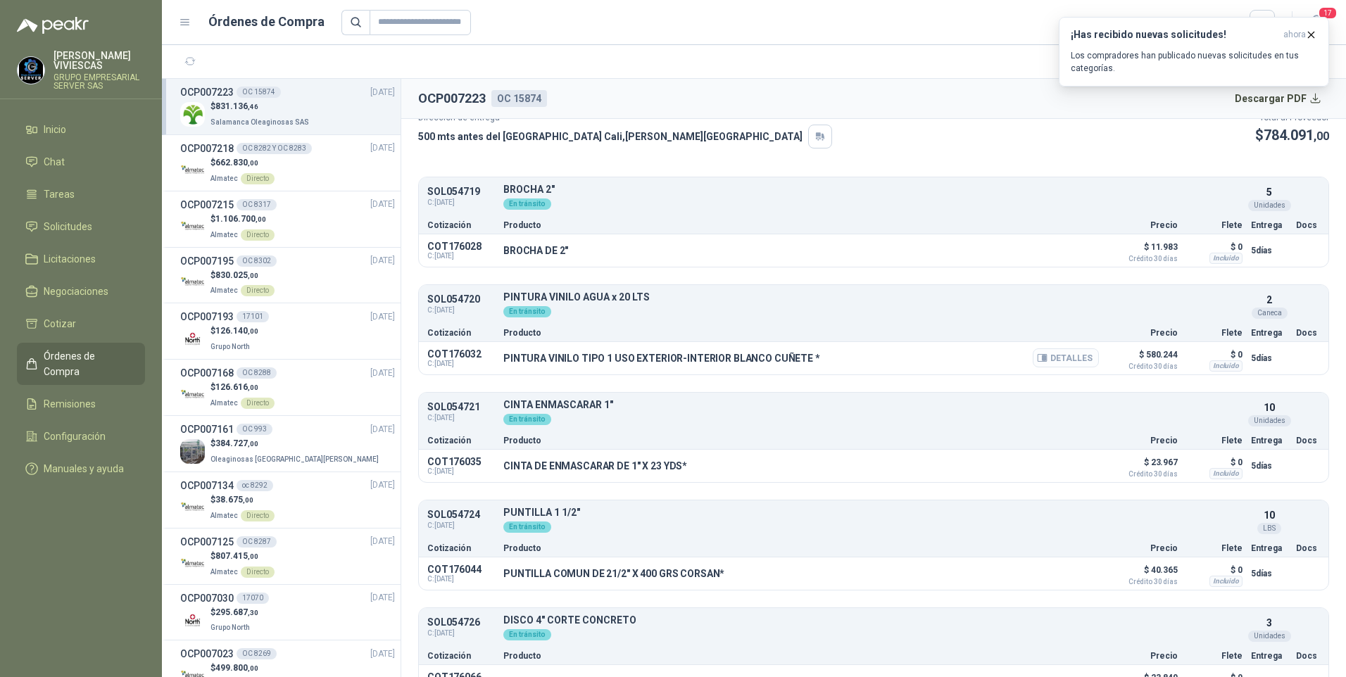
click at [1052, 354] on button "Detalles" at bounding box center [1066, 358] width 66 height 19
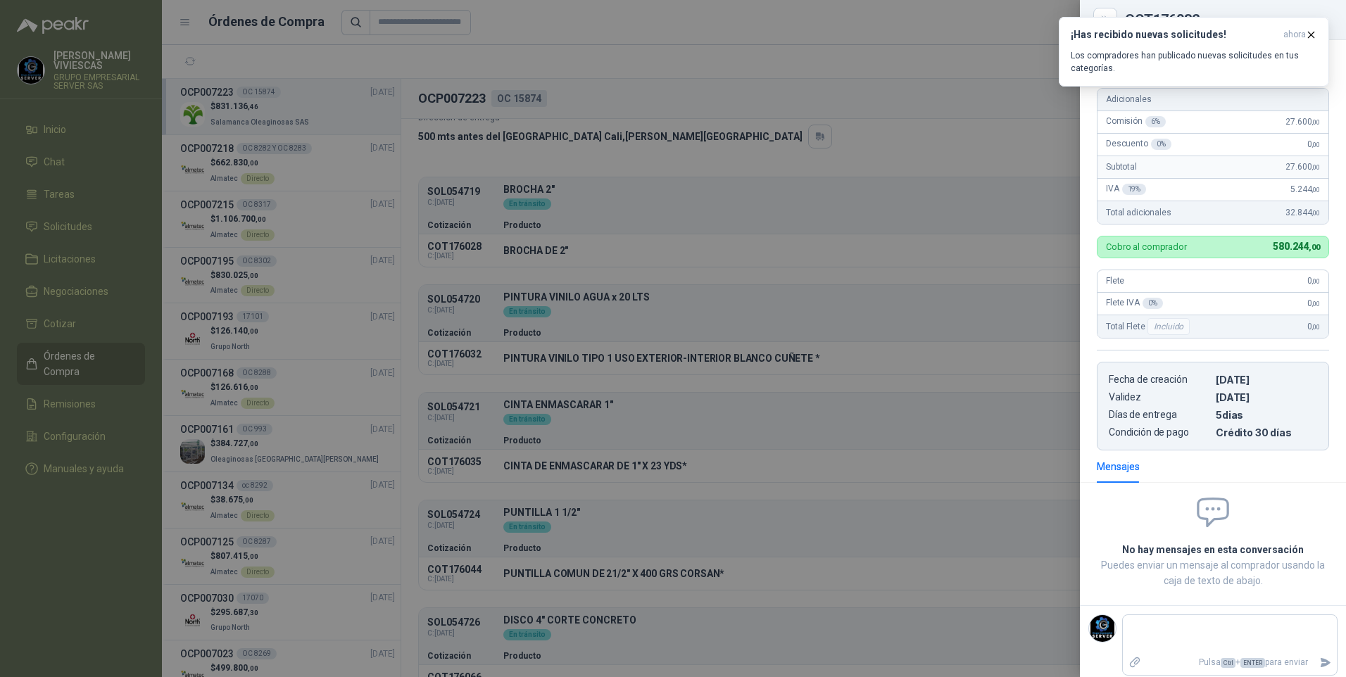
scroll to position [17, 0]
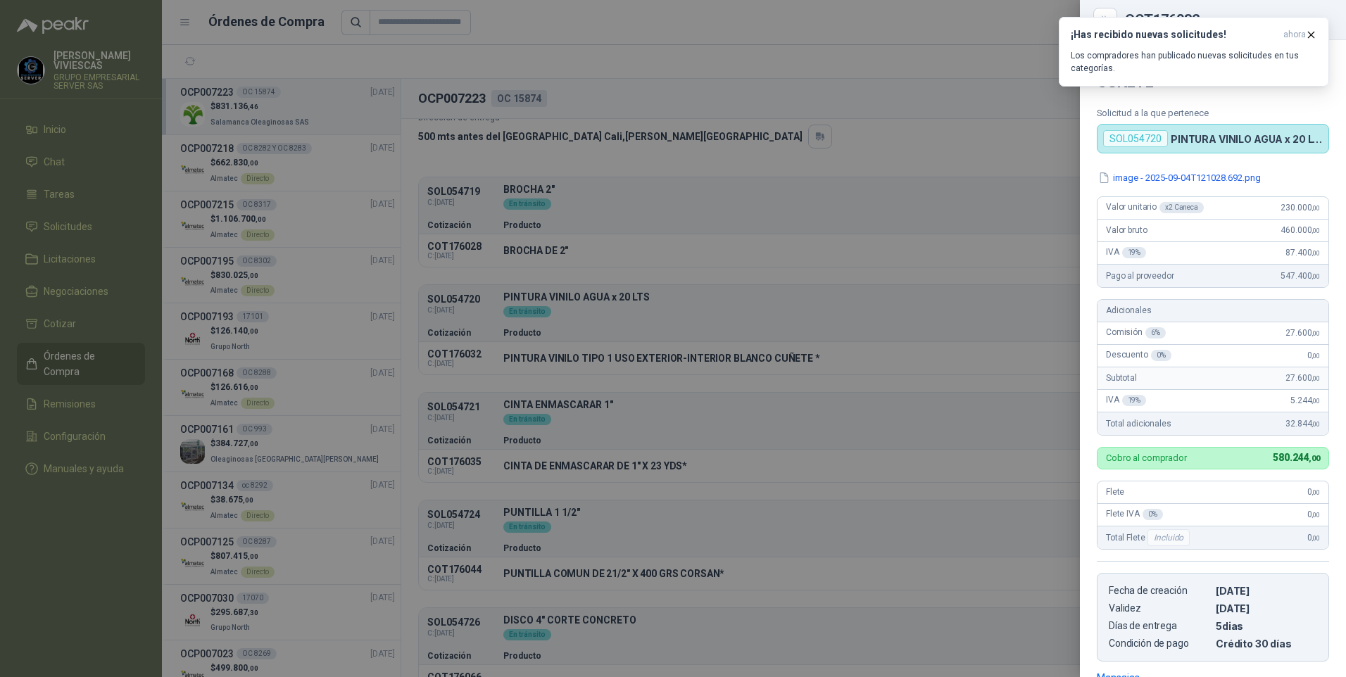
click at [782, 32] on div at bounding box center [673, 338] width 1346 height 677
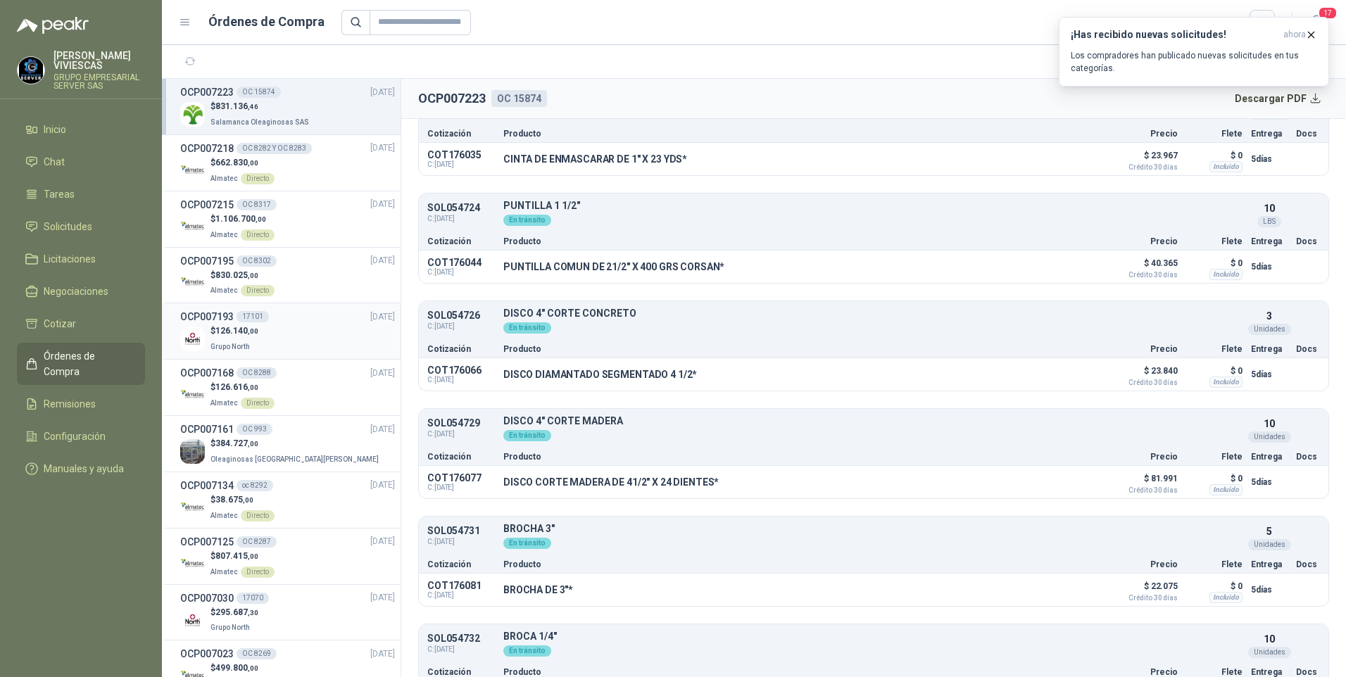
scroll to position [232, 0]
